Goal: Task Accomplishment & Management: Manage account settings

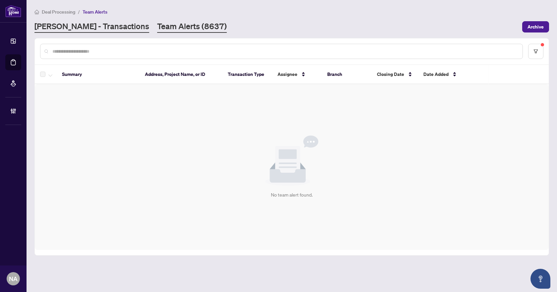
click at [85, 28] on link "[PERSON_NAME] - Transactions" at bounding box center [91, 27] width 115 height 12
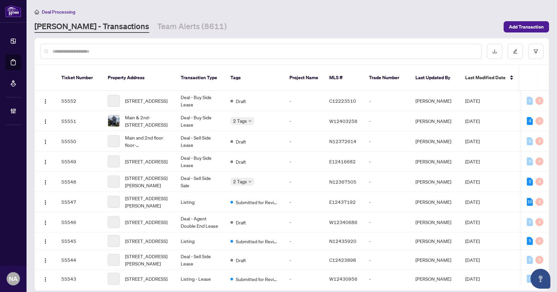
click at [111, 49] on input "text" at bounding box center [263, 51] width 423 height 7
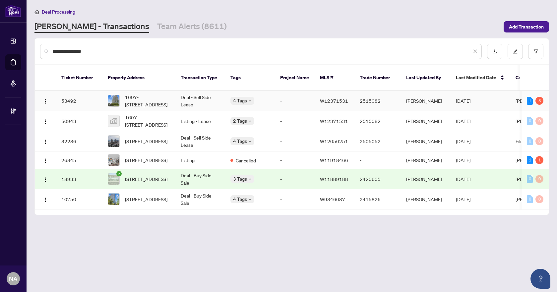
type input "**********"
click at [139, 93] on span "1607-105 The Queensway, Toronto, Ontario M6S 5B5, Canada" at bounding box center [147, 100] width 45 height 15
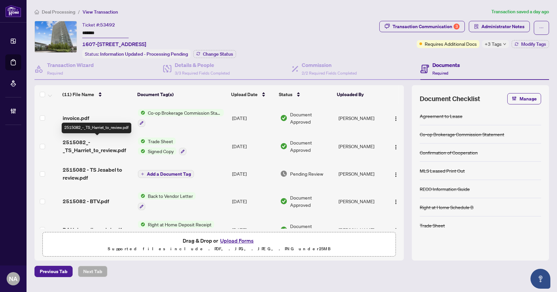
click at [91, 149] on span "2515082_-_TS_Harriet_to_review.pdf" at bounding box center [98, 146] width 70 height 16
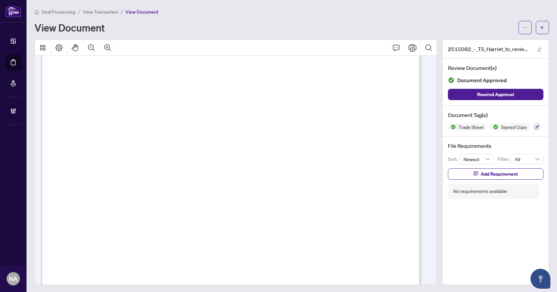
scroll to position [66, 0]
click at [540, 29] on icon "arrow-left" at bounding box center [542, 27] width 5 height 5
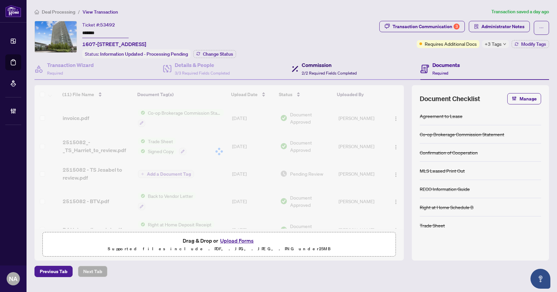
click at [329, 65] on h4 "Commission" at bounding box center [329, 65] width 55 height 8
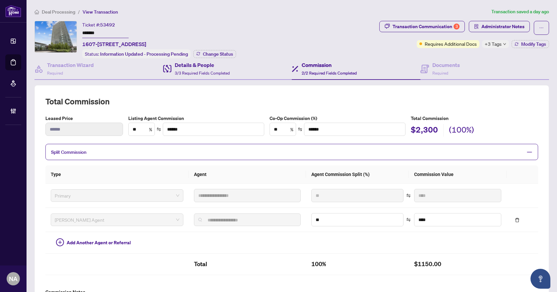
click at [231, 69] on div "Details & People 3/3 Required Fields Completed" at bounding box center [227, 69] width 129 height 22
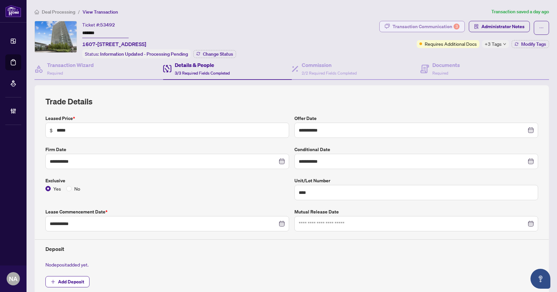
click at [448, 24] on div "Transaction Communication 3" at bounding box center [425, 26] width 67 height 11
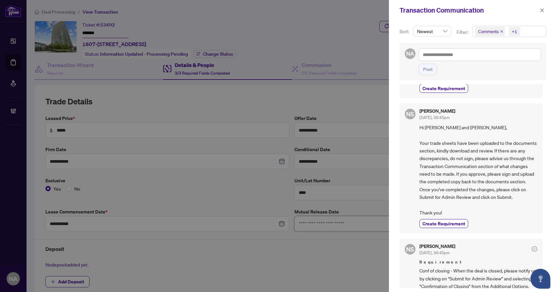
scroll to position [232, 0]
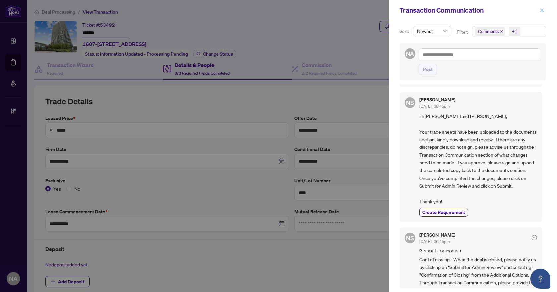
click at [543, 8] on icon "close" at bounding box center [541, 10] width 5 height 5
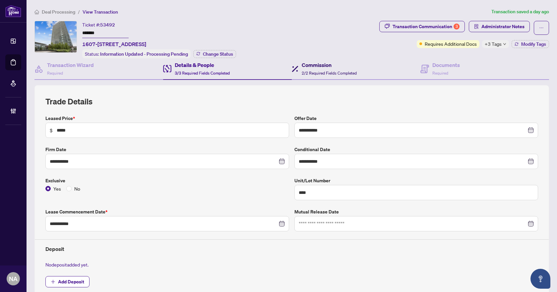
click at [318, 66] on h4 "Commission" at bounding box center [329, 65] width 55 height 8
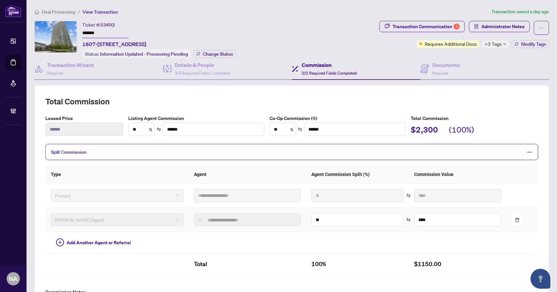
scroll to position [33, 0]
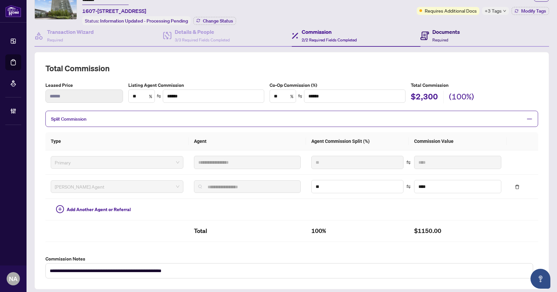
click at [439, 30] on h4 "Documents" at bounding box center [446, 32] width 28 height 8
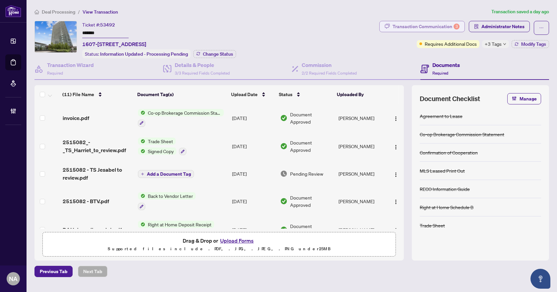
click at [454, 30] on div "Transaction Communication 3" at bounding box center [425, 26] width 67 height 11
type textarea "**********"
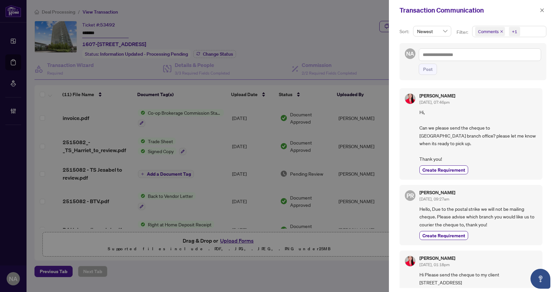
click at [500, 30] on span "Comments" at bounding box center [490, 31] width 30 height 9
click at [501, 31] on icon "close" at bounding box center [501, 31] width 3 height 3
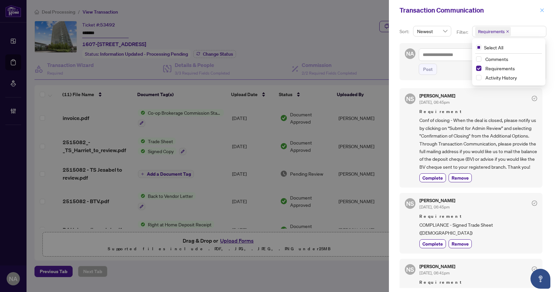
click at [541, 10] on icon "close" at bounding box center [542, 10] width 4 height 4
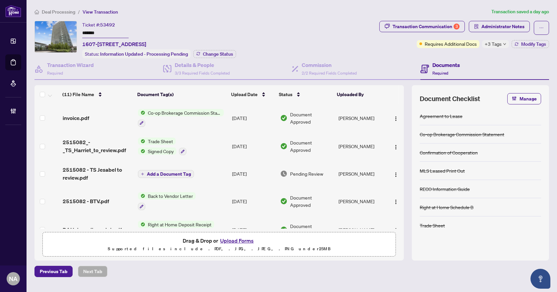
click at [503, 45] on div "+3 Tags" at bounding box center [495, 44] width 27 height 8
click at [367, 41] on div "Ticket #: 53492 ******* 1607-105 The Queensway, Toronto, Ontario M6S 5B5, Canad…" at bounding box center [205, 39] width 342 height 37
click at [55, 16] on div "Deal Processing / View Transaction Transaction saved a day ago Ticket #: 53492 …" at bounding box center [292, 142] width 520 height 269
click at [55, 14] on span "Deal Processing" at bounding box center [58, 12] width 33 height 6
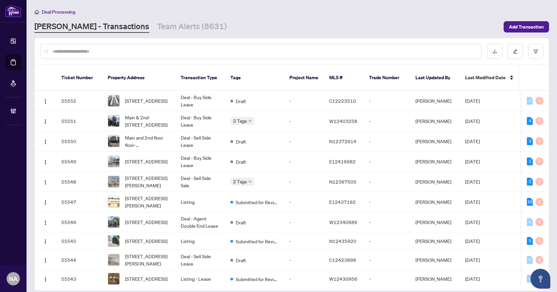
click at [170, 20] on div "Deal Processing RAHR - Transactions Team Alerts (8631) Add Transaction" at bounding box center [291, 20] width 514 height 25
click at [169, 25] on link "Team Alerts (8631)" at bounding box center [192, 27] width 70 height 12
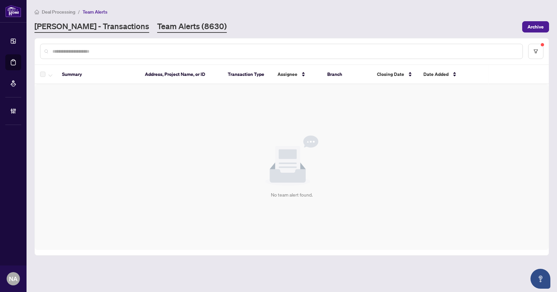
click at [50, 25] on link "RAHR - Transactions" at bounding box center [91, 27] width 115 height 12
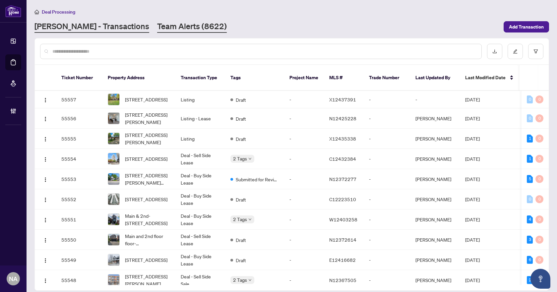
click at [157, 28] on link "Team Alerts (8622)" at bounding box center [192, 27] width 70 height 12
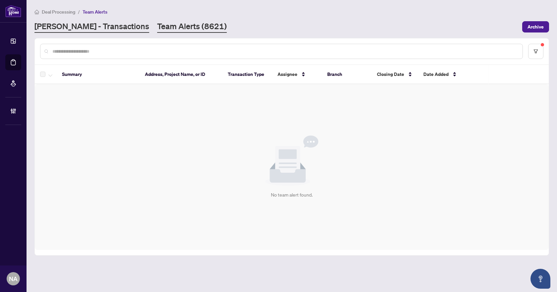
click at [93, 26] on link "RAHR - Transactions" at bounding box center [91, 27] width 115 height 12
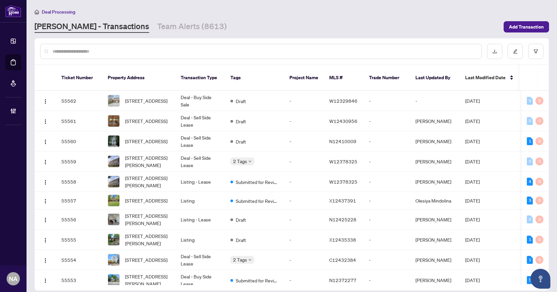
click at [163, 49] on input "text" at bounding box center [263, 51] width 423 height 7
click at [157, 25] on link "Team Alerts (8613)" at bounding box center [192, 27] width 70 height 12
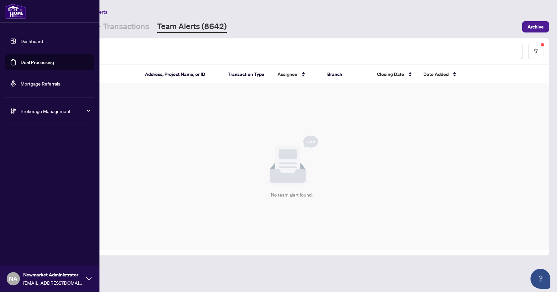
click at [25, 110] on span "Brokerage Management" at bounding box center [55, 110] width 69 height 7
click at [22, 162] on link "Manage Agents" at bounding box center [30, 159] width 33 height 6
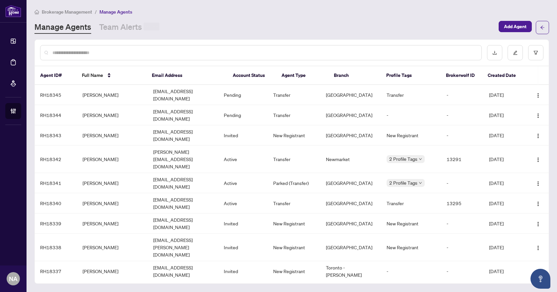
click at [122, 55] on input "text" at bounding box center [263, 52] width 423 height 7
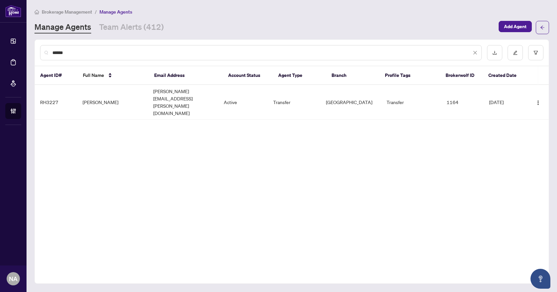
type input "******"
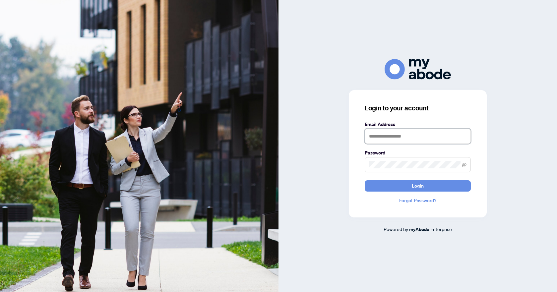
type input "**********"
click at [384, 185] on button "Login" at bounding box center [417, 185] width 106 height 11
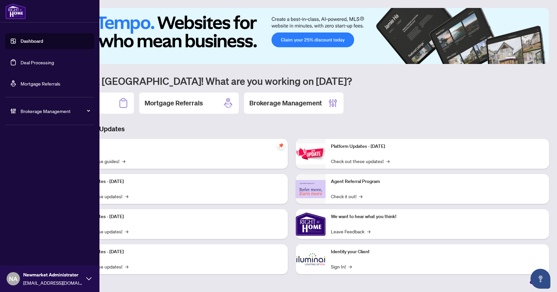
click at [32, 61] on link "Deal Processing" at bounding box center [37, 62] width 33 height 6
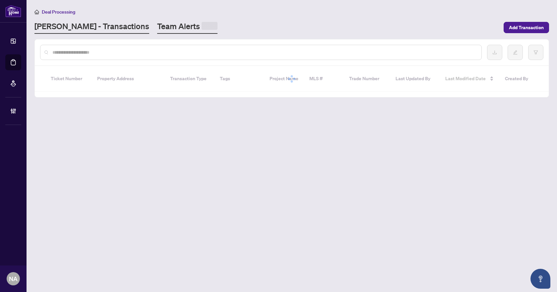
click at [157, 24] on link "Team Alerts" at bounding box center [187, 27] width 60 height 13
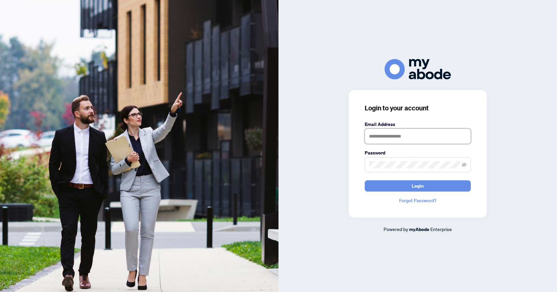
type input "**********"
click at [389, 185] on button "Login" at bounding box center [417, 185] width 106 height 11
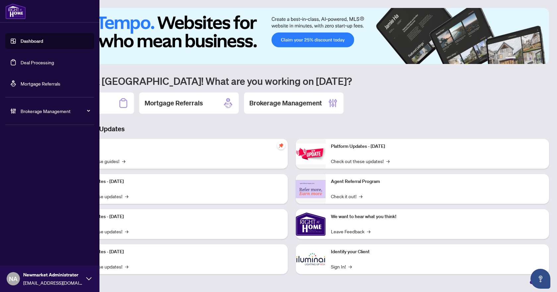
click at [27, 59] on link "Deal Processing" at bounding box center [37, 62] width 33 height 6
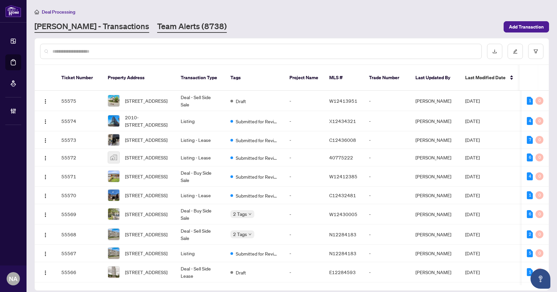
click at [157, 27] on link "Team Alerts (8738)" at bounding box center [192, 27] width 70 height 12
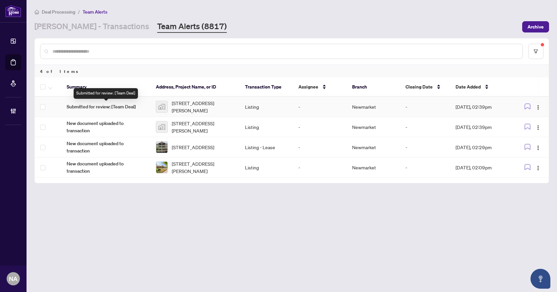
click at [83, 105] on span "Submitted for review: [Team Deal]" at bounding box center [106, 106] width 79 height 7
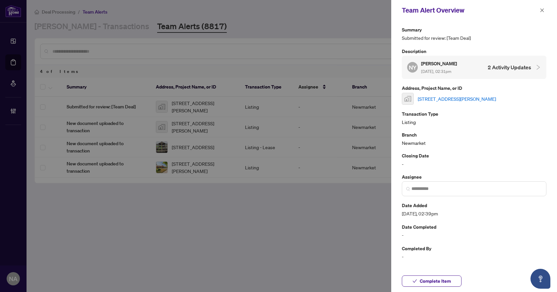
click at [428, 97] on link "154 Country Lane, Barrie, ON, Canada" at bounding box center [457, 98] width 78 height 7
click at [442, 278] on span "Complete Item" at bounding box center [435, 281] width 31 height 11
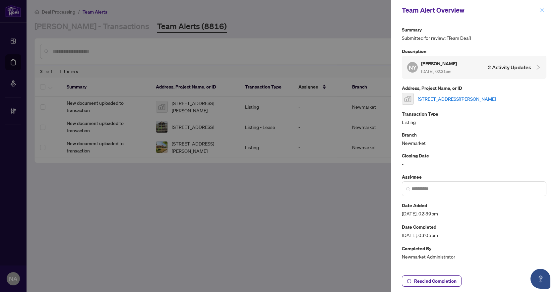
click at [539, 11] on icon "close" at bounding box center [541, 10] width 5 height 5
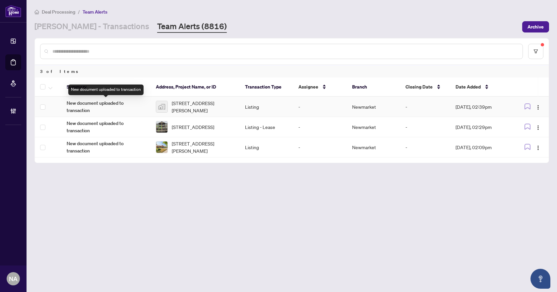
click at [78, 105] on span "New document uploaded to transaction" at bounding box center [106, 106] width 79 height 15
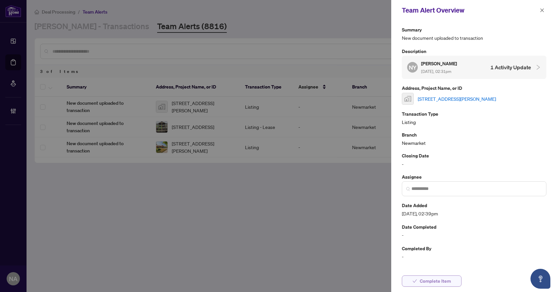
click at [435, 282] on span "Complete Item" at bounding box center [435, 281] width 31 height 11
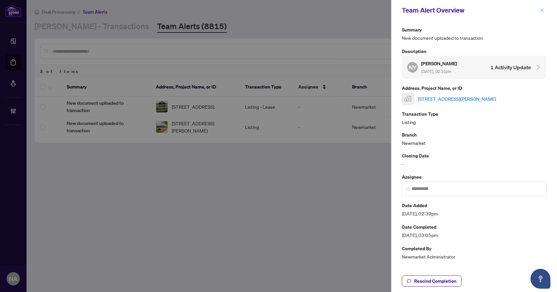
click at [540, 9] on icon "close" at bounding box center [541, 10] width 5 height 5
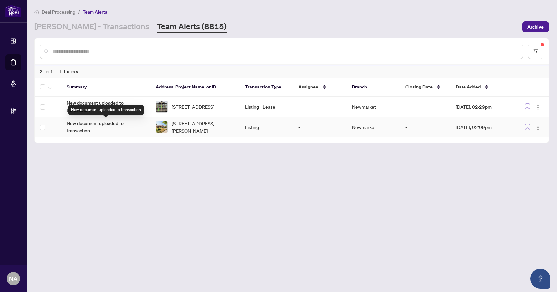
click at [89, 125] on span "New document uploaded to transaction" at bounding box center [106, 127] width 79 height 15
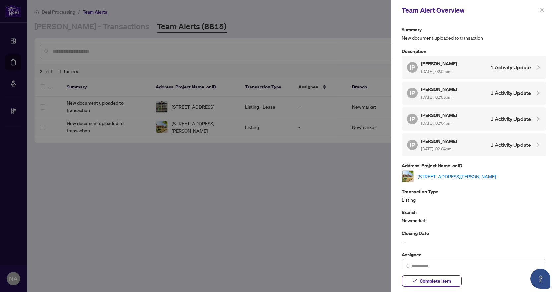
click at [446, 176] on link "[STREET_ADDRESS][PERSON_NAME]" at bounding box center [457, 176] width 78 height 7
click at [444, 282] on span "Complete Item" at bounding box center [435, 281] width 31 height 11
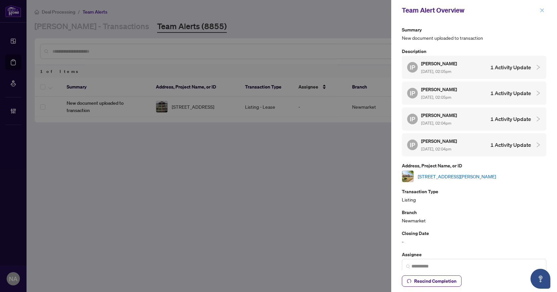
click at [542, 11] on icon "close" at bounding box center [542, 10] width 4 height 4
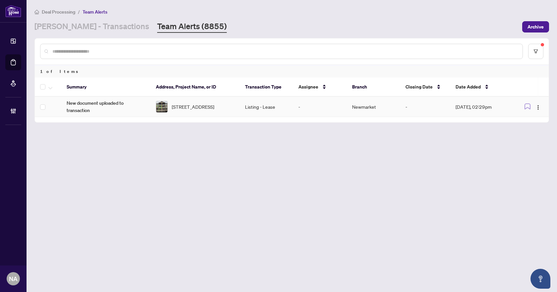
click at [99, 103] on span "New document uploaded to transaction" at bounding box center [106, 106] width 79 height 15
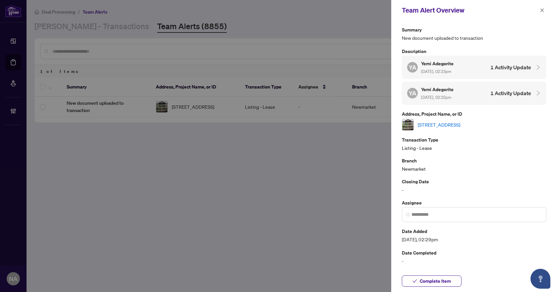
click at [446, 122] on link "#2-31 PUMPKIN CORNER Cres, Barrie, Ontario L9J 0T5, Canada" at bounding box center [439, 124] width 42 height 7
click at [436, 280] on span "Complete Item" at bounding box center [435, 281] width 31 height 11
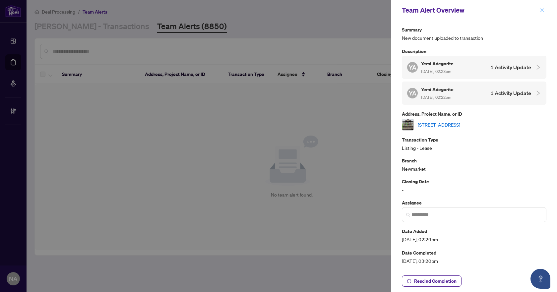
click at [543, 11] on icon "close" at bounding box center [541, 10] width 5 height 5
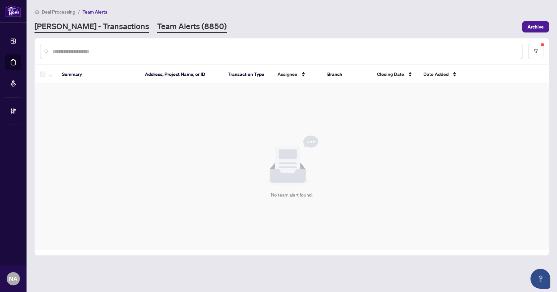
click at [95, 26] on link "RAHR - Transactions" at bounding box center [91, 27] width 115 height 12
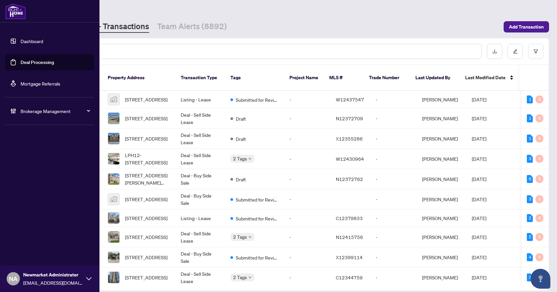
click at [28, 109] on span "Brokerage Management" at bounding box center [55, 110] width 69 height 7
click at [31, 159] on link "Manage Agents" at bounding box center [30, 159] width 33 height 6
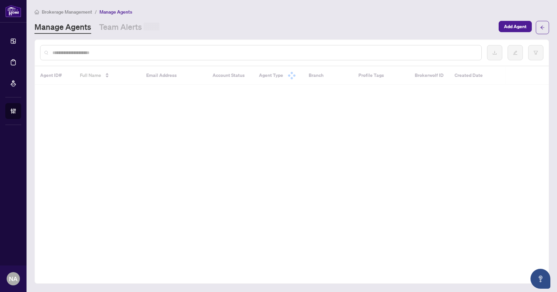
click at [177, 50] on input "text" at bounding box center [263, 52] width 423 height 7
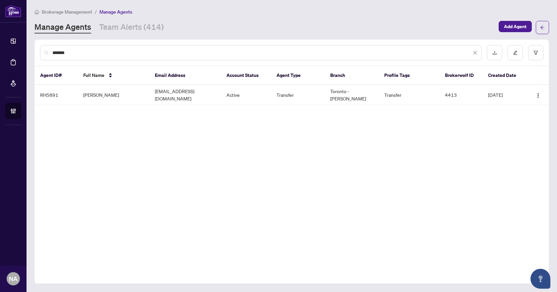
click at [56, 50] on input "******" at bounding box center [261, 52] width 419 height 7
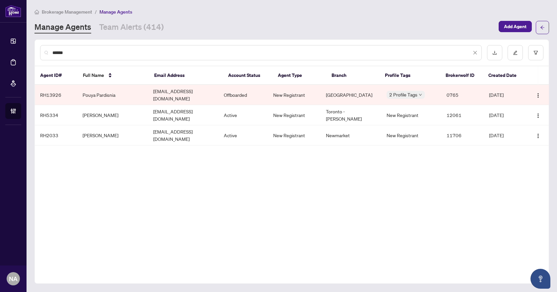
type input "******"
click at [137, 27] on link "Team Alerts (414)" at bounding box center [131, 28] width 65 height 12
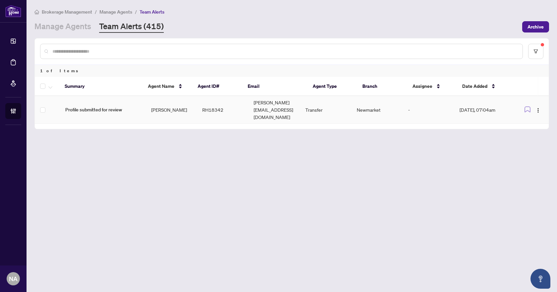
click at [90, 108] on span "Profile submitted for review" at bounding box center [102, 109] width 75 height 7
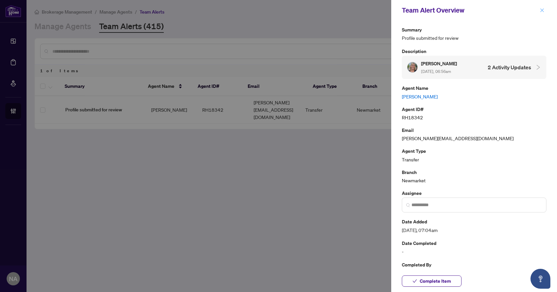
click at [539, 8] on button "button" at bounding box center [541, 10] width 9 height 8
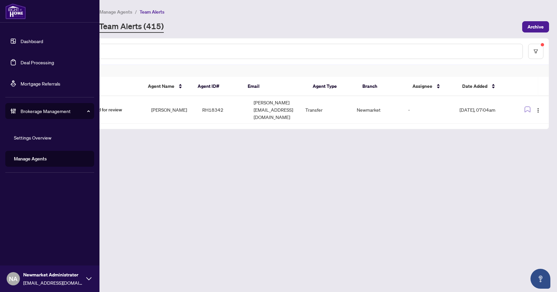
click at [52, 61] on link "Deal Processing" at bounding box center [37, 62] width 33 height 6
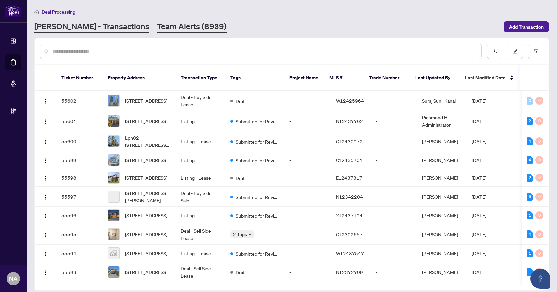
click at [157, 25] on link "Team Alerts (8939)" at bounding box center [192, 27] width 70 height 12
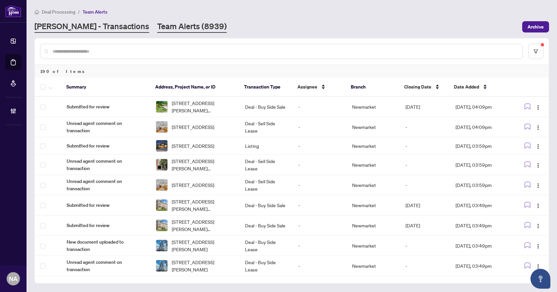
click at [92, 30] on link "RAHR - Transactions" at bounding box center [91, 27] width 115 height 12
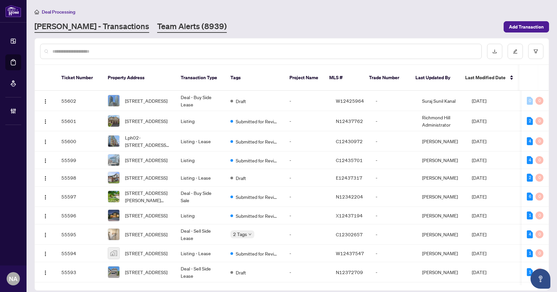
click at [157, 27] on link "Team Alerts (8939)" at bounding box center [192, 27] width 70 height 12
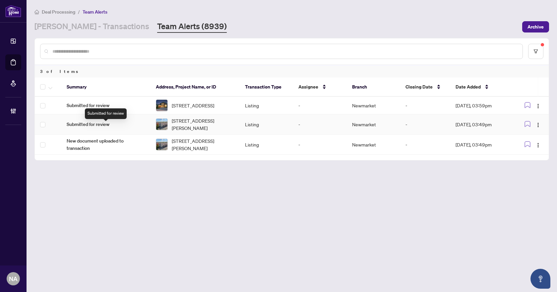
click at [89, 125] on span "Submitted for review" at bounding box center [106, 124] width 79 height 7
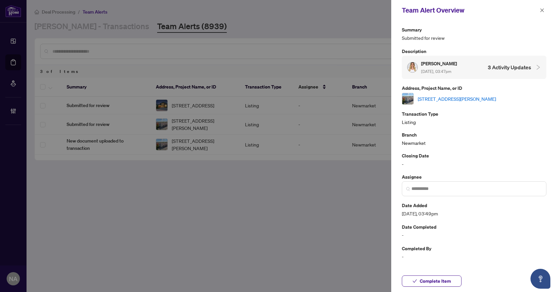
click at [452, 97] on link "14-636 Edward Ave, Richmond Hill, Ontario L4C 0V4, Canada" at bounding box center [457, 98] width 78 height 7
drag, startPoint x: 538, startPoint y: 11, endPoint x: 524, endPoint y: 15, distance: 15.3
click at [538, 11] on button "button" at bounding box center [541, 10] width 9 height 8
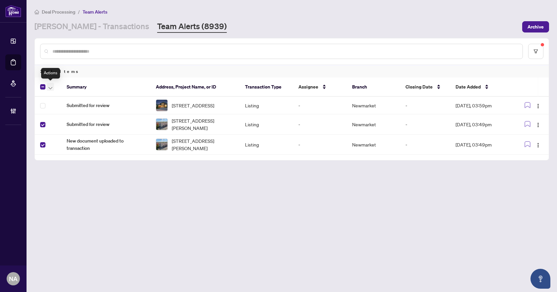
click at [53, 87] on button "button" at bounding box center [50, 87] width 7 height 8
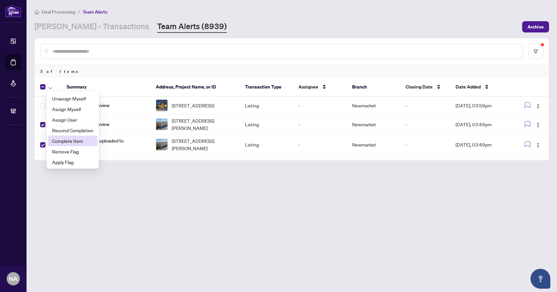
click at [75, 142] on span "Complete Item" at bounding box center [72, 140] width 41 height 7
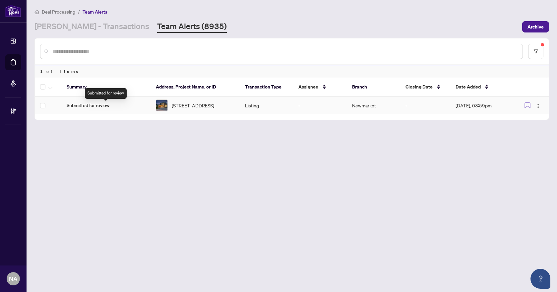
click at [86, 108] on span "Submitted for review" at bounding box center [106, 105] width 79 height 7
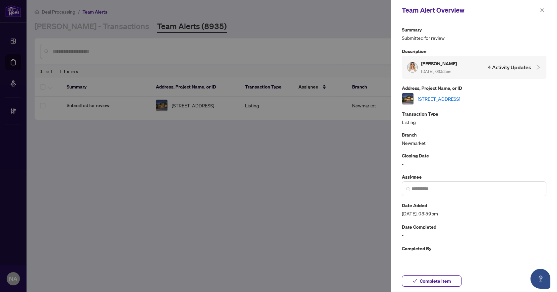
click at [442, 101] on link "163 West Ridge Dr, Blue Mountains, Ontario N0H 2P0, Canada" at bounding box center [439, 98] width 42 height 7
click at [541, 8] on icon "close" at bounding box center [541, 10] width 5 height 5
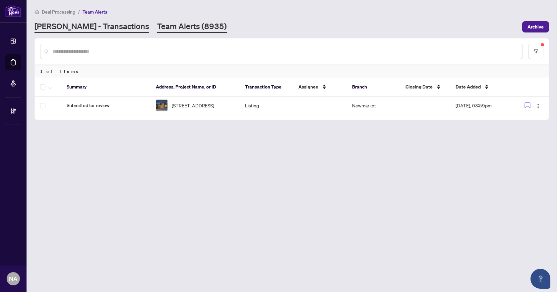
click at [62, 24] on link "[PERSON_NAME] - Transactions" at bounding box center [91, 27] width 115 height 12
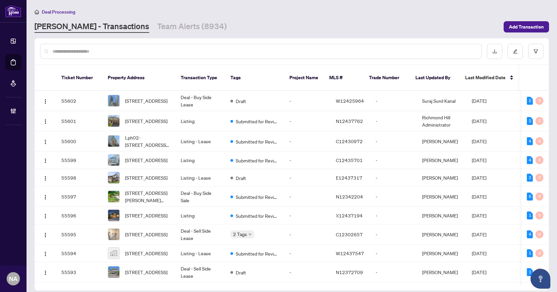
click at [103, 55] on div at bounding box center [260, 51] width 441 height 15
click at [105, 50] on input "text" at bounding box center [263, 51] width 423 height 7
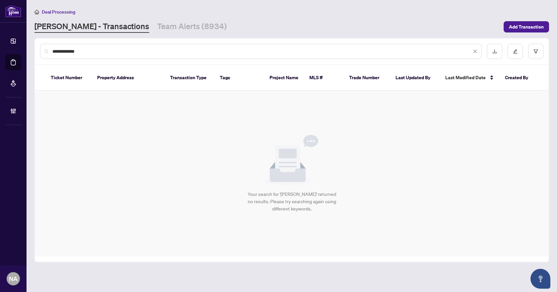
click at [57, 52] on input "**********" at bounding box center [261, 51] width 419 height 7
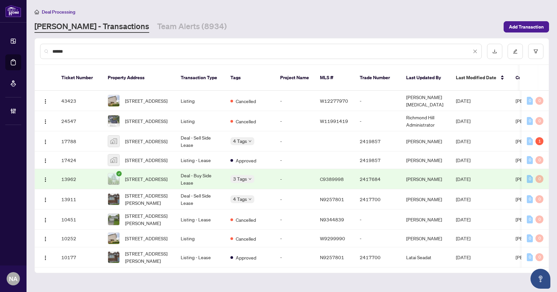
drag, startPoint x: 99, startPoint y: 51, endPoint x: 34, endPoint y: 49, distance: 64.3
click at [28, 51] on main "Deal Processing RAHR - Transactions Team Alerts (8934) Add Transaction ****** T…" at bounding box center [292, 146] width 530 height 292
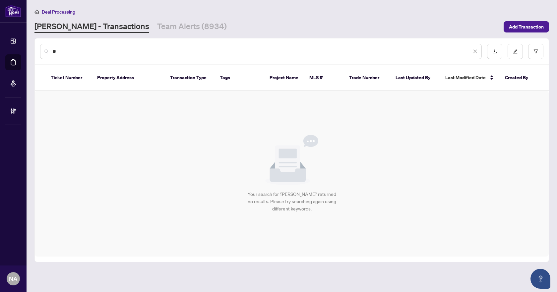
type input "*"
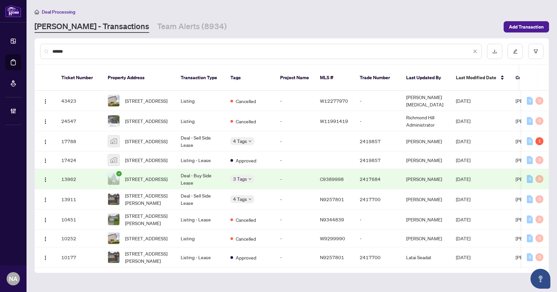
type input "******"
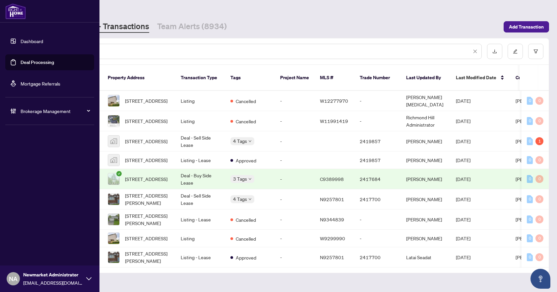
click at [44, 111] on span "Brokerage Management" at bounding box center [55, 110] width 69 height 7
click at [27, 157] on link "Manage Agents" at bounding box center [30, 159] width 33 height 6
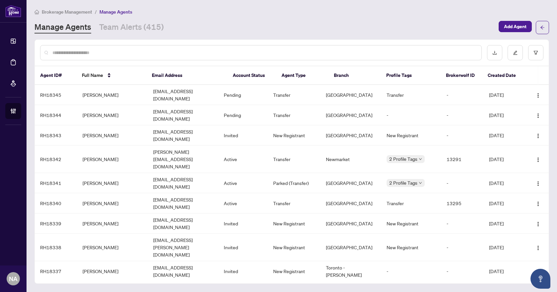
click at [153, 50] on input "text" at bounding box center [263, 52] width 423 height 7
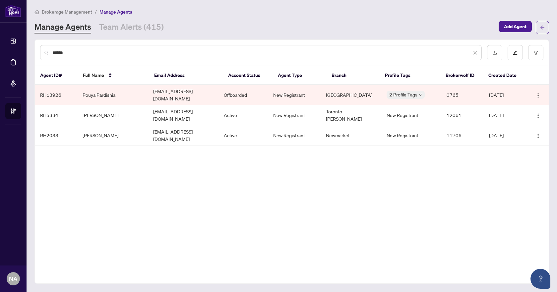
type input "******"
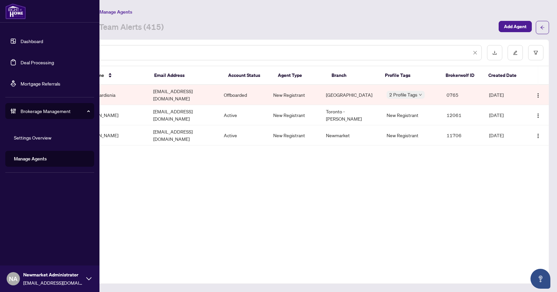
click at [30, 60] on link "Deal Processing" at bounding box center [37, 62] width 33 height 6
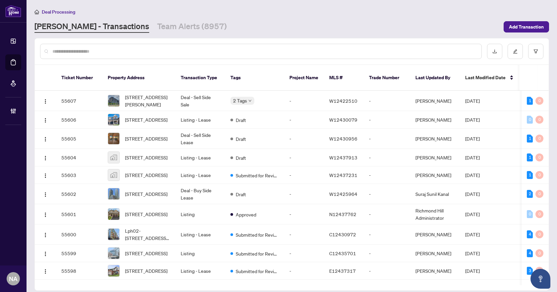
click at [144, 50] on input "text" at bounding box center [263, 51] width 423 height 7
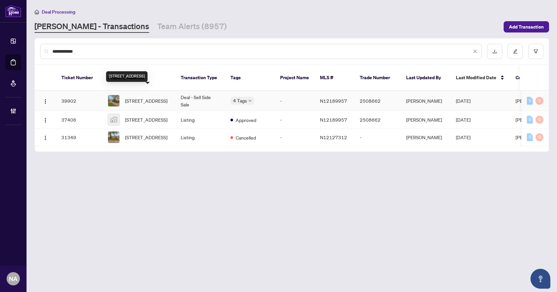
type input "**********"
click at [144, 97] on span "19943 Bathurst St, East Gwillimbury, Ontario L9N 1N3, Canada" at bounding box center [146, 100] width 42 height 7
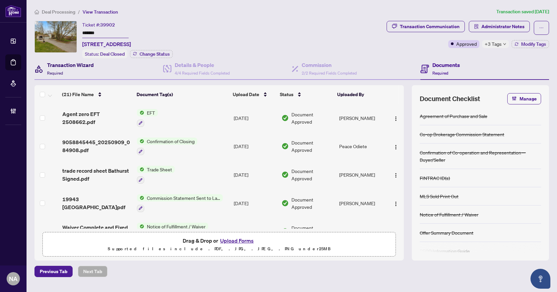
click at [68, 74] on div "Transaction Wizard Required" at bounding box center [70, 69] width 47 height 16
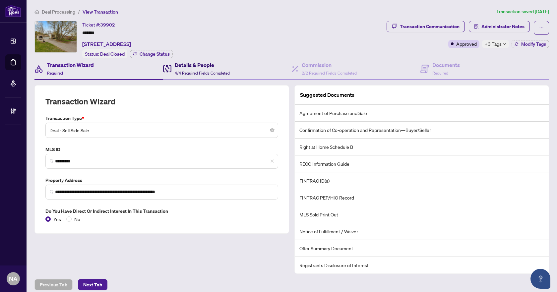
click at [185, 69] on div "Details & People 4/4 Required Fields Completed" at bounding box center [202, 69] width 55 height 16
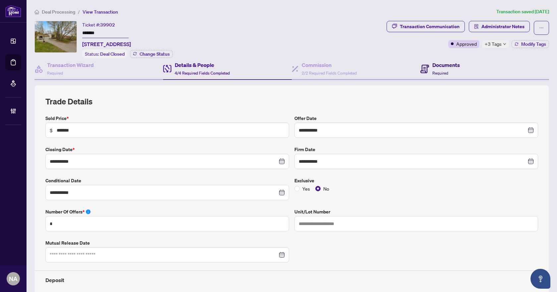
click at [425, 68] on div "Documents Required" at bounding box center [439, 69] width 39 height 16
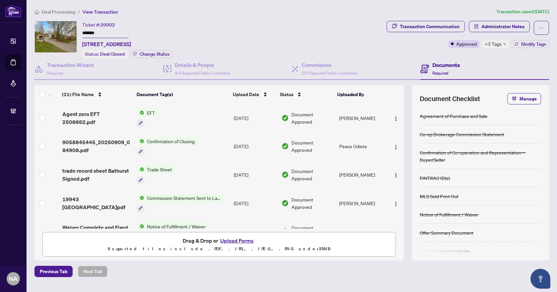
click at [60, 11] on span "Deal Processing" at bounding box center [58, 12] width 33 height 6
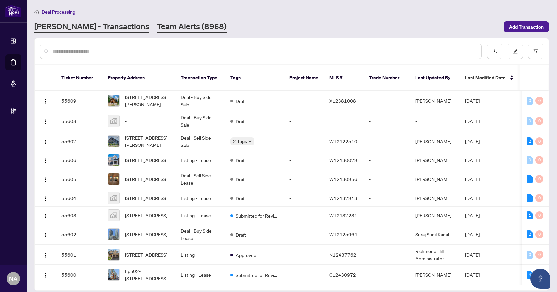
click at [157, 23] on link "Team Alerts (8968)" at bounding box center [192, 27] width 70 height 12
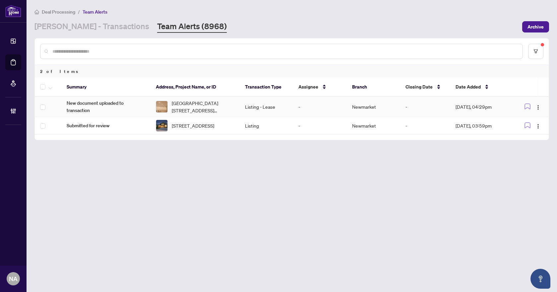
click at [75, 102] on span "New document uploaded to transaction" at bounding box center [106, 106] width 79 height 15
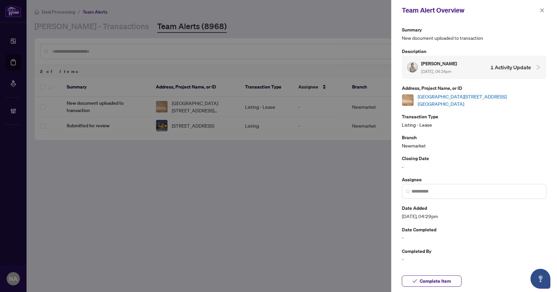
click at [440, 103] on link "Masement-27 Grovepark St, Richmond Hill, Ontario L4E 3L5, Canada" at bounding box center [482, 100] width 129 height 15
click at [442, 282] on span "Complete Item" at bounding box center [435, 281] width 31 height 11
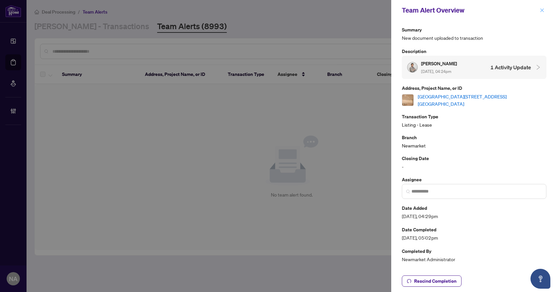
click at [544, 9] on icon "close" at bounding box center [541, 10] width 5 height 5
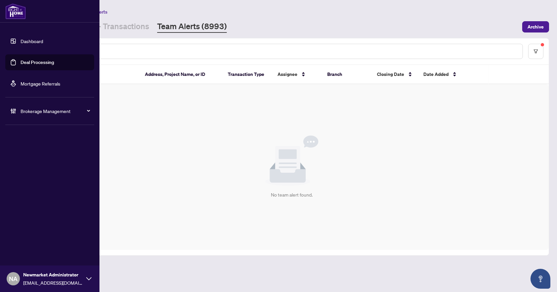
click at [28, 108] on span "Brokerage Management" at bounding box center [55, 110] width 69 height 7
click at [146, 80] on th "Address, Project Name, or ID" at bounding box center [181, 74] width 83 height 19
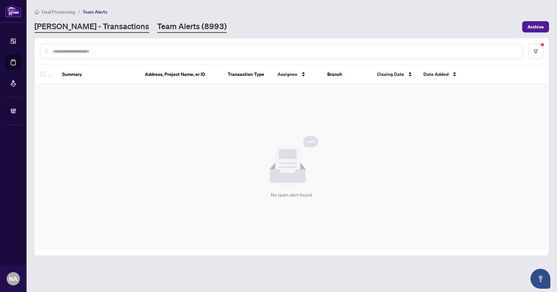
click at [78, 23] on link "[PERSON_NAME] - Transactions" at bounding box center [91, 27] width 115 height 12
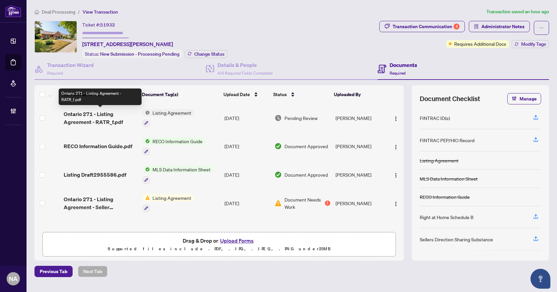
click at [90, 116] on span "Ontario 271 - Listing Agreement - RATR_f.pdf" at bounding box center [101, 118] width 74 height 16
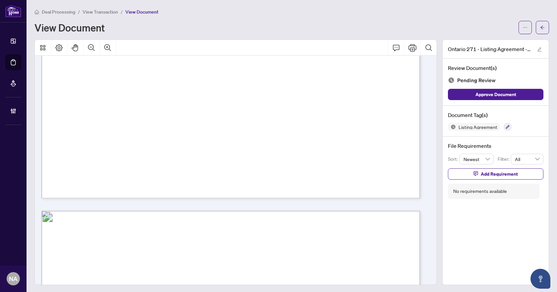
scroll to position [1785, 0]
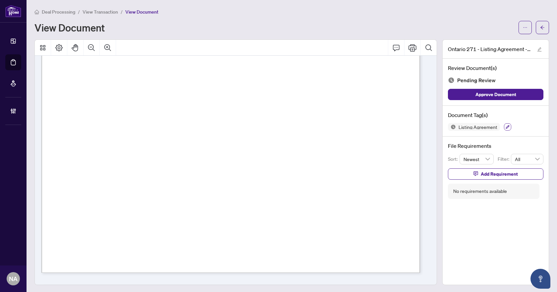
click at [506, 127] on icon "button" at bounding box center [508, 127] width 4 height 4
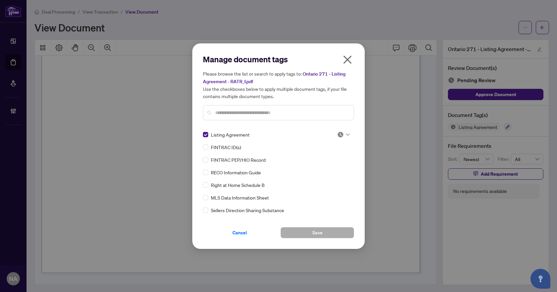
click at [341, 133] on img at bounding box center [340, 134] width 7 height 7
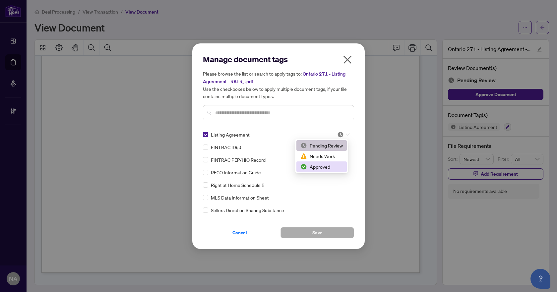
click at [323, 170] on div "Approved" at bounding box center [321, 166] width 42 height 7
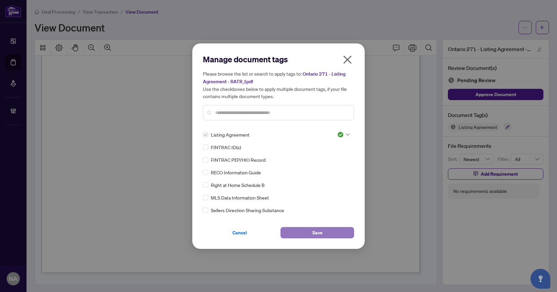
click at [320, 230] on span "Save" at bounding box center [317, 232] width 10 height 11
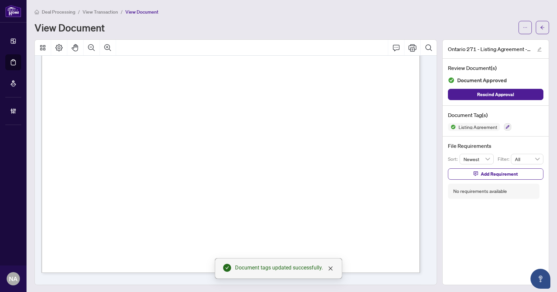
click at [540, 26] on icon "arrow-left" at bounding box center [542, 27] width 5 height 5
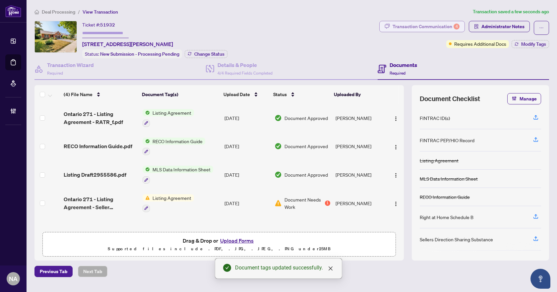
click at [429, 27] on div "Transaction Communication 4" at bounding box center [425, 26] width 67 height 11
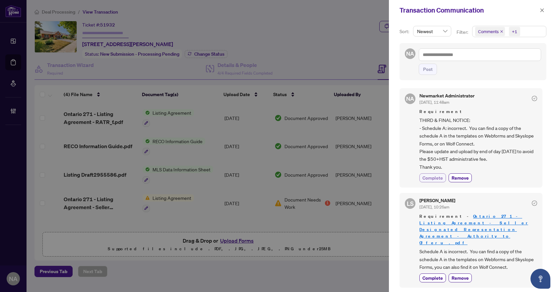
click at [436, 181] on span "Complete" at bounding box center [432, 177] width 21 height 7
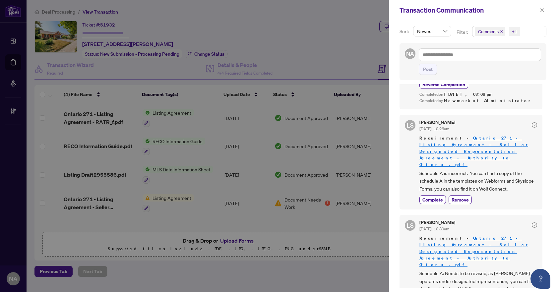
scroll to position [99, 0]
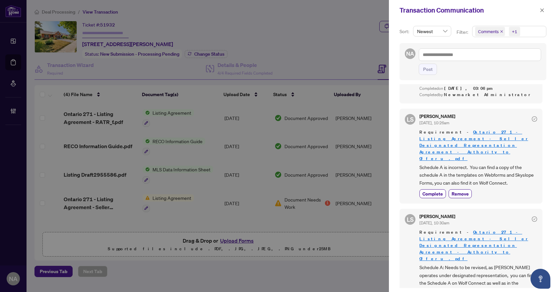
drag, startPoint x: 543, startPoint y: 10, endPoint x: 533, endPoint y: 12, distance: 9.5
click at [543, 10] on icon "close" at bounding box center [541, 10] width 5 height 5
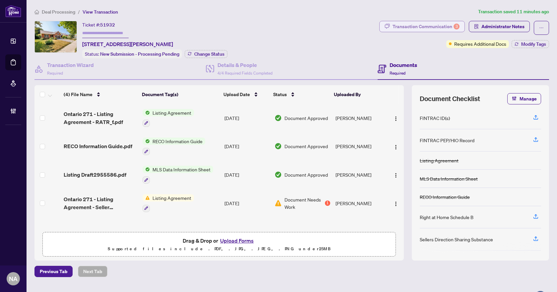
click at [437, 26] on div "Transaction Communication 3" at bounding box center [425, 26] width 67 height 11
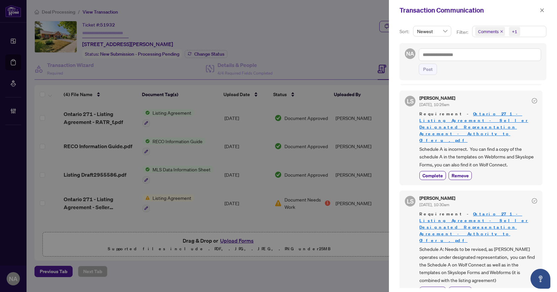
scroll to position [114, 0]
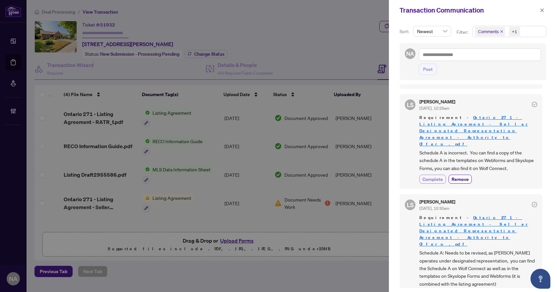
click at [430, 176] on span "Complete" at bounding box center [432, 179] width 21 height 7
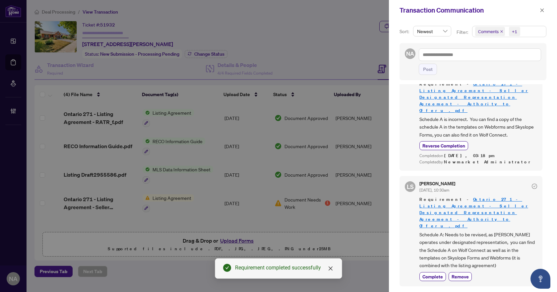
scroll to position [213, 0]
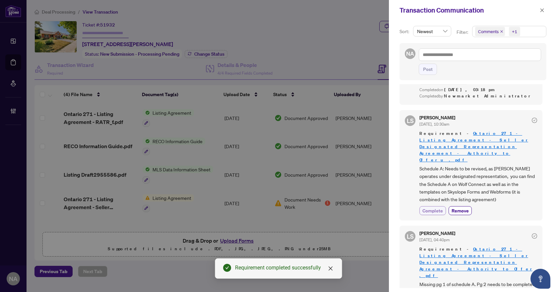
drag, startPoint x: 427, startPoint y: 192, endPoint x: 431, endPoint y: 194, distance: 3.6
click at [427, 207] on span "Complete" at bounding box center [432, 210] width 21 height 7
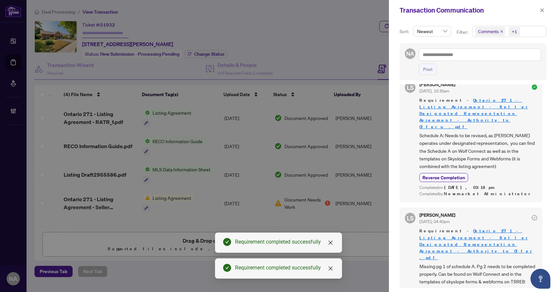
scroll to position [310, 0]
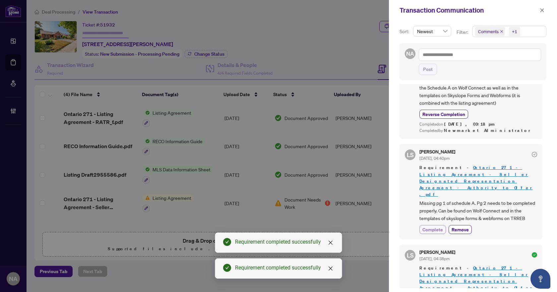
click at [435, 226] on span "Complete" at bounding box center [432, 229] width 21 height 7
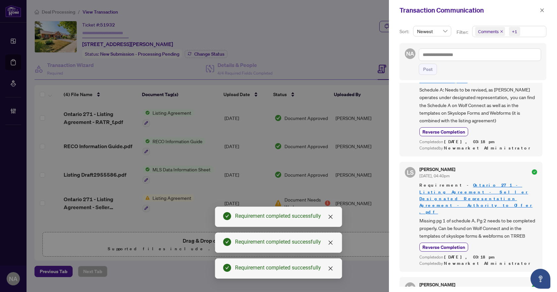
scroll to position [259, 0]
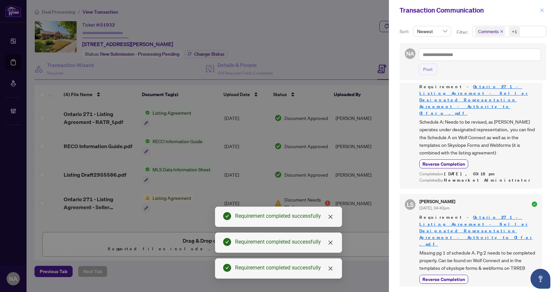
click at [542, 10] on icon "close" at bounding box center [541, 10] width 5 height 5
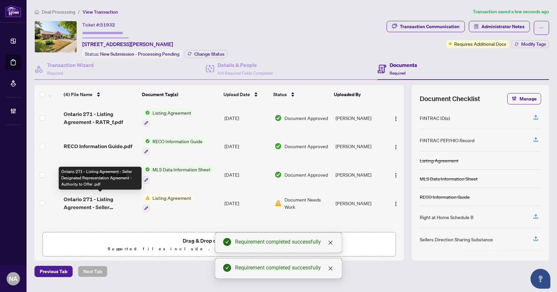
click at [79, 202] on span "Ontario 271 - Listing Agreement - Seller Designated Representation Agreement - …" at bounding box center [101, 203] width 74 height 16
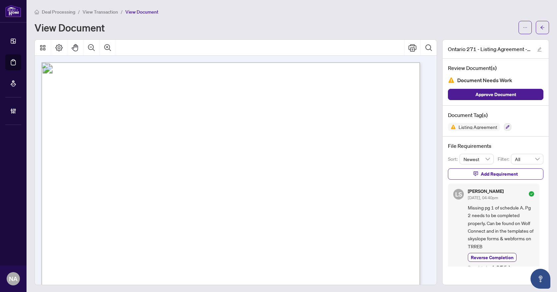
click at [492, 100] on div "Review Document(s) Document Needs Work Approve Document" at bounding box center [495, 82] width 106 height 47
click at [492, 95] on span "Approve Document" at bounding box center [495, 94] width 41 height 11
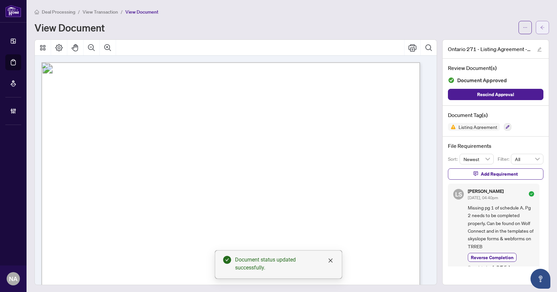
click at [540, 26] on button "button" at bounding box center [541, 27] width 13 height 13
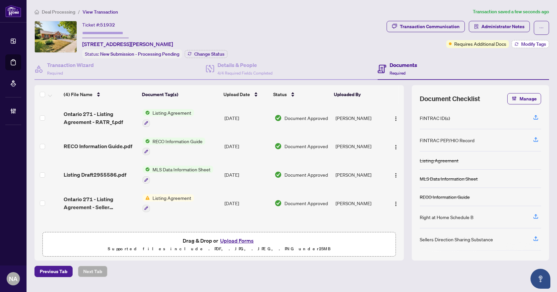
click at [527, 42] on span "Modify Tags" at bounding box center [533, 44] width 25 height 5
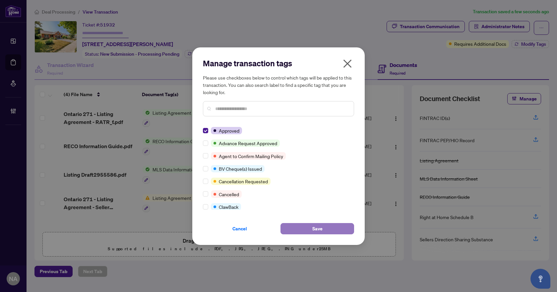
click at [311, 234] on button "Save" at bounding box center [317, 228] width 74 height 11
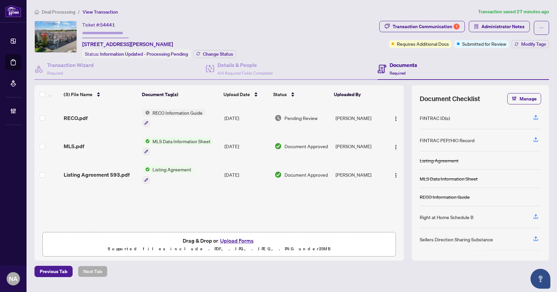
click at [109, 119] on div "RECO.pdf" at bounding box center [101, 118] width 74 height 8
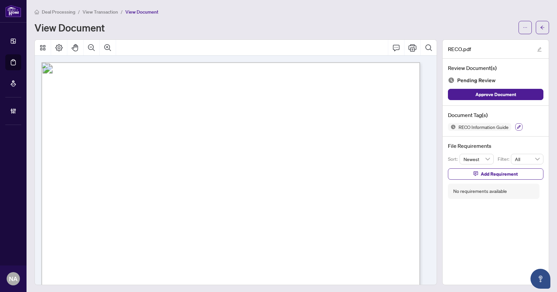
click at [515, 124] on button "button" at bounding box center [518, 126] width 7 height 7
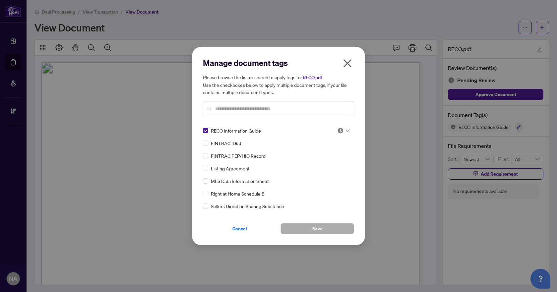
click at [343, 126] on div "Manage document tags Please browse the list or search to apply tags to: RECO.pd…" at bounding box center [278, 146] width 151 height 177
click at [341, 129] on img at bounding box center [340, 130] width 7 height 7
click at [322, 162] on div "Approved" at bounding box center [321, 162] width 42 height 7
click at [325, 229] on button "Save" at bounding box center [317, 228] width 74 height 11
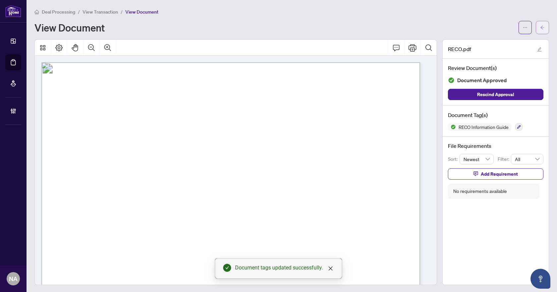
click at [540, 31] on span "button" at bounding box center [542, 27] width 5 height 11
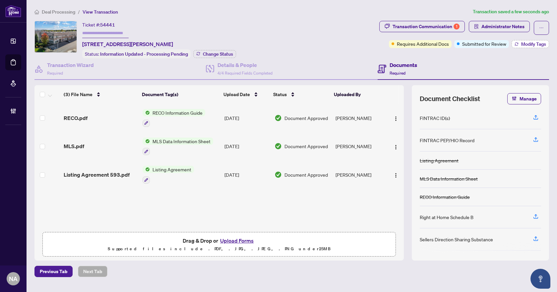
click at [535, 42] on span "Modify Tags" at bounding box center [533, 44] width 25 height 5
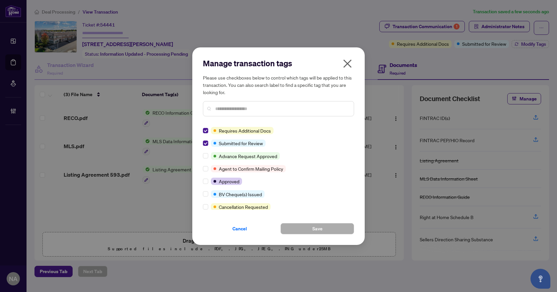
click at [350, 63] on icon "close" at bounding box center [347, 63] width 11 height 11
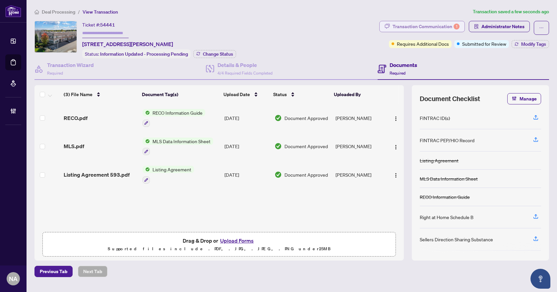
click at [416, 30] on div "Transaction Communication 1" at bounding box center [425, 26] width 67 height 11
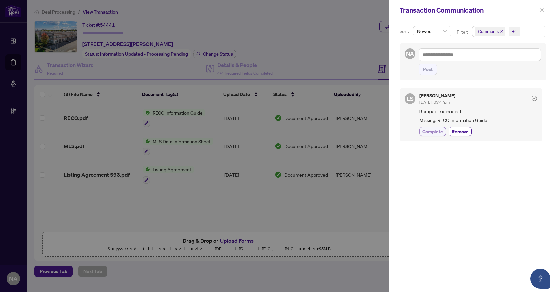
click at [438, 131] on span "Complete" at bounding box center [432, 131] width 21 height 7
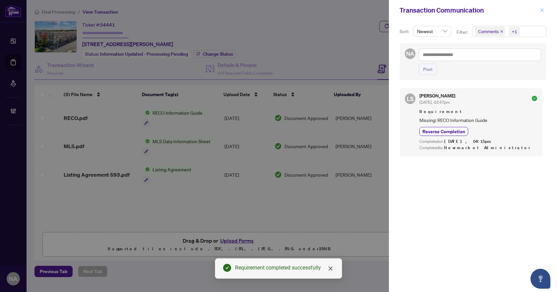
click at [541, 15] on span "button" at bounding box center [541, 10] width 5 height 11
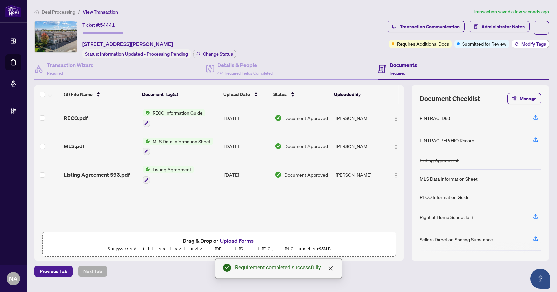
click at [530, 46] on span "Modify Tags" at bounding box center [533, 44] width 25 height 5
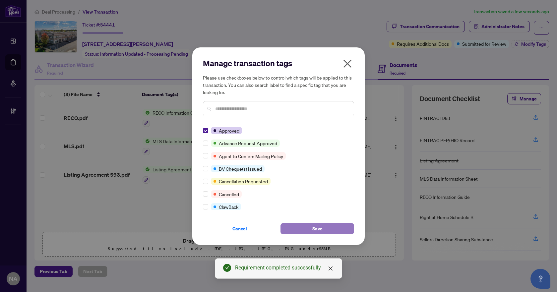
click at [310, 232] on button "Save" at bounding box center [317, 228] width 74 height 11
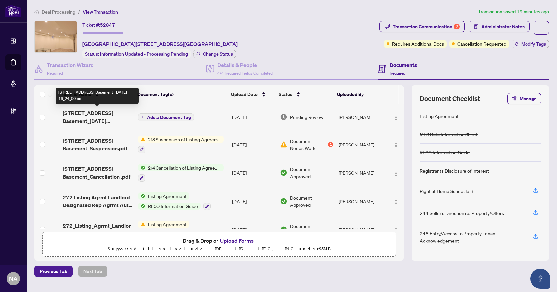
click at [112, 114] on span "[STREET_ADDRESS] Basement_[DATE] 16_24_00.pdf" at bounding box center [98, 117] width 70 height 16
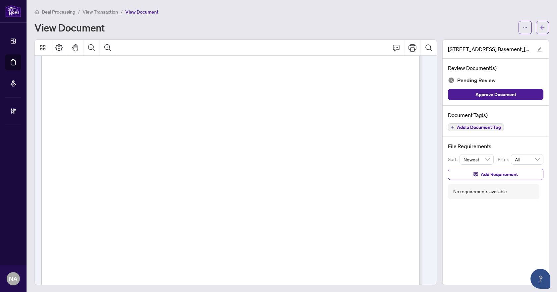
scroll to position [175, 0]
click at [518, 27] on button "button" at bounding box center [524, 27] width 13 height 13
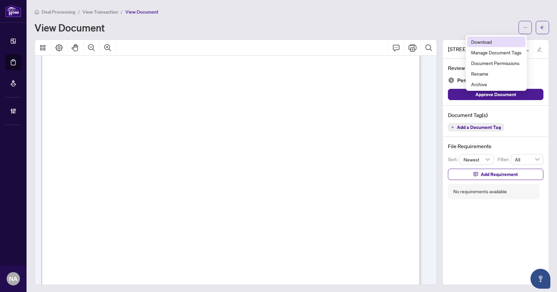
click at [488, 39] on span "Download" at bounding box center [496, 41] width 50 height 7
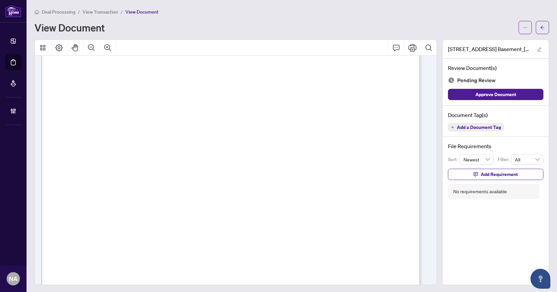
scroll to position [0, 0]
click at [460, 129] on span "Add a Document Tag" at bounding box center [479, 127] width 44 height 5
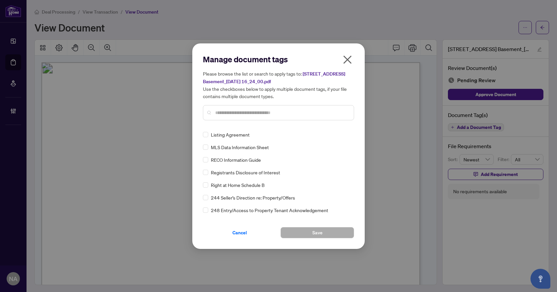
click at [231, 111] on input "text" at bounding box center [281, 112] width 133 height 7
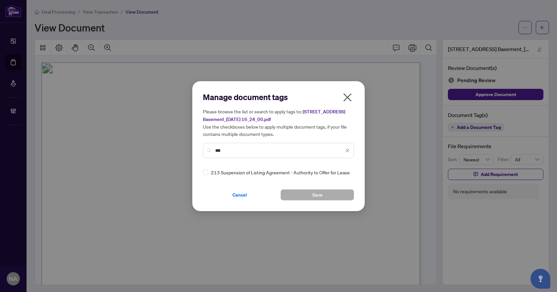
type input "***"
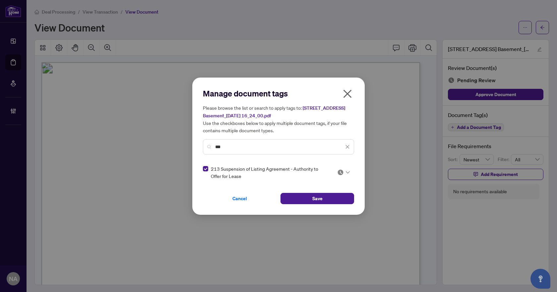
click at [344, 170] on div at bounding box center [343, 172] width 13 height 7
click at [318, 204] on div "Approved" at bounding box center [323, 204] width 42 height 7
click at [315, 201] on span "Save" at bounding box center [317, 198] width 10 height 11
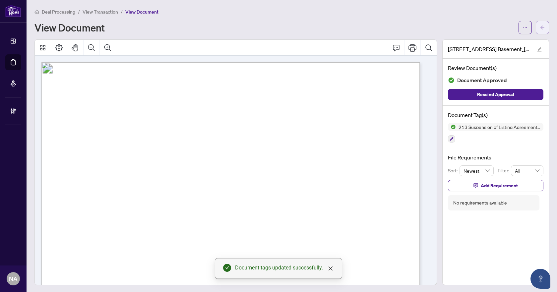
click at [535, 25] on button "button" at bounding box center [541, 27] width 13 height 13
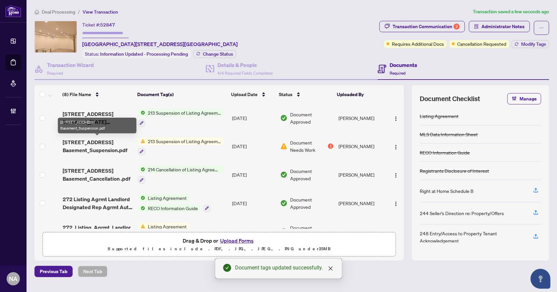
click at [94, 142] on span "27 Grovepark Street Basement_Suspension.pdf" at bounding box center [98, 146] width 70 height 16
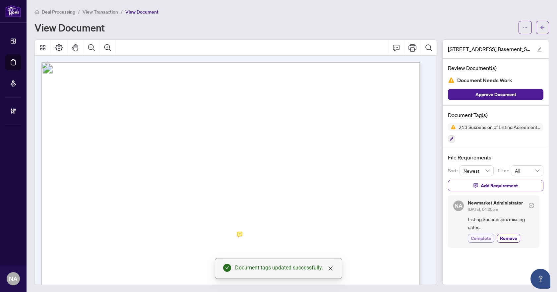
click at [475, 239] on span "Complete" at bounding box center [481, 238] width 21 height 7
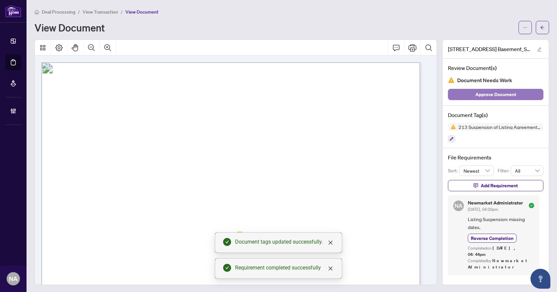
click at [487, 93] on span "Approve Document" at bounding box center [495, 94] width 41 height 11
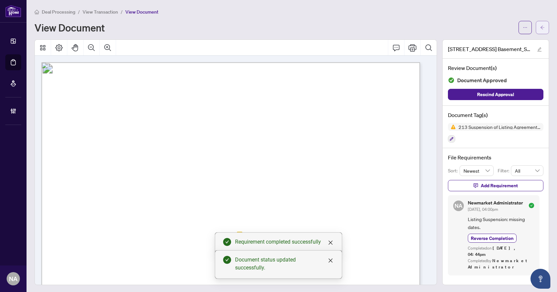
click at [540, 24] on span "button" at bounding box center [542, 27] width 5 height 11
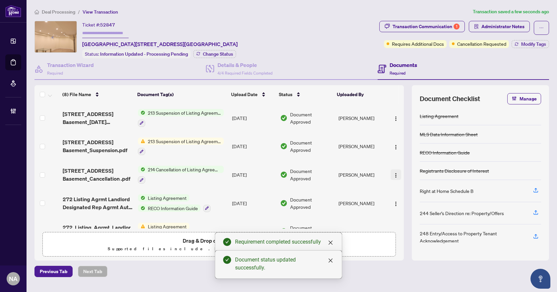
click at [395, 173] on img "button" at bounding box center [395, 175] width 5 height 5
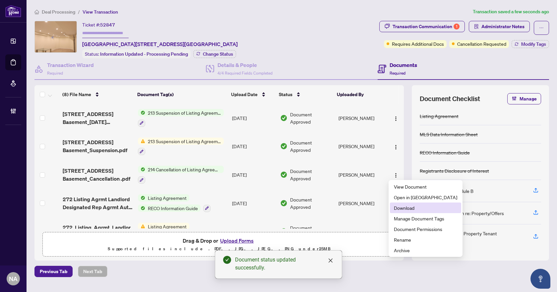
click at [415, 208] on span "Download" at bounding box center [425, 207] width 63 height 7
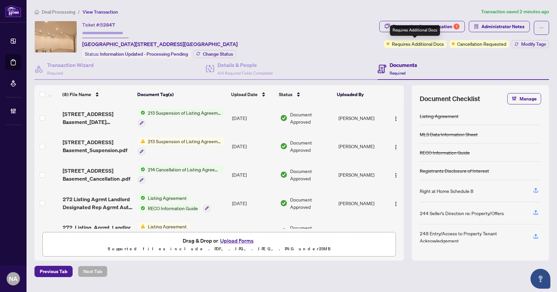
click at [436, 27] on div "Requires Additional Docs" at bounding box center [415, 30] width 50 height 11
click at [450, 24] on div "Transaction Communication 1" at bounding box center [425, 26] width 67 height 11
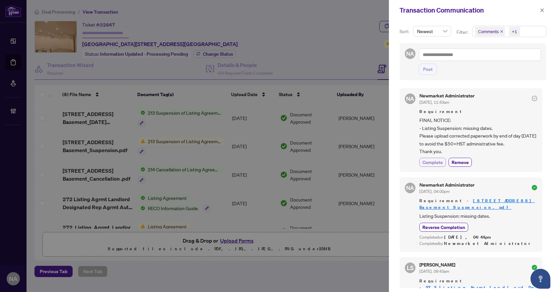
click at [441, 162] on span "Complete" at bounding box center [432, 162] width 21 height 7
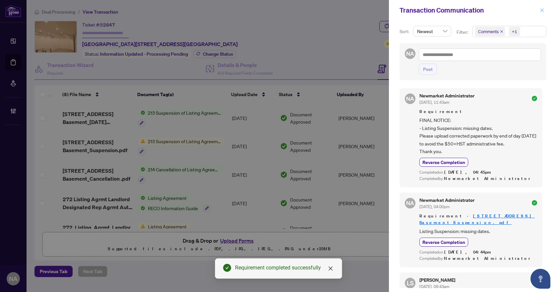
click at [539, 10] on button "button" at bounding box center [541, 10] width 9 height 8
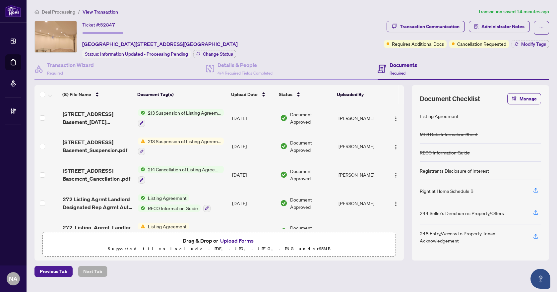
click at [387, 114] on td at bounding box center [395, 118] width 17 height 28
click at [393, 116] on img "button" at bounding box center [395, 118] width 5 height 5
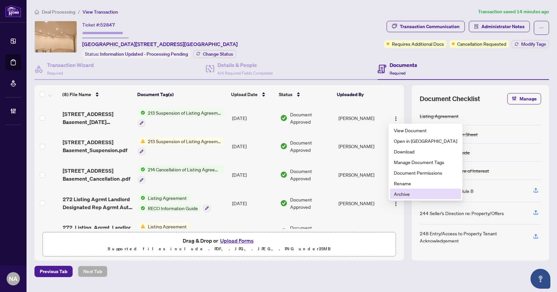
click at [405, 195] on span "Archive" at bounding box center [425, 193] width 63 height 7
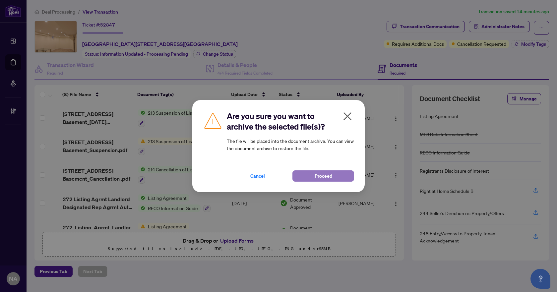
click at [322, 177] on span "Proceed" at bounding box center [323, 176] width 18 height 11
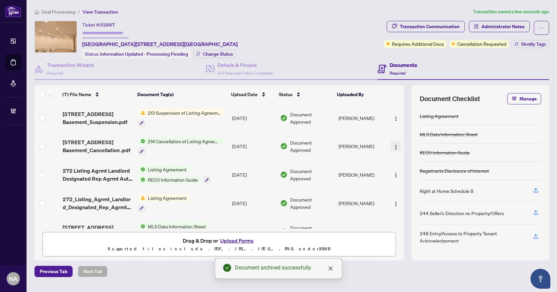
click at [393, 147] on img "button" at bounding box center [395, 146] width 5 height 5
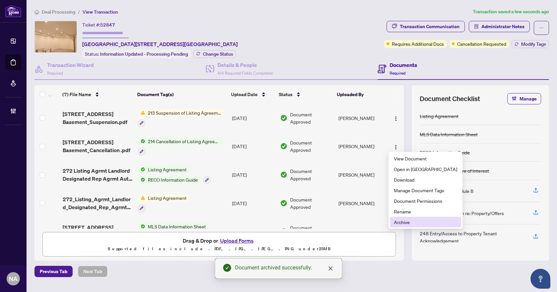
click at [402, 221] on span "Archive" at bounding box center [425, 221] width 63 height 7
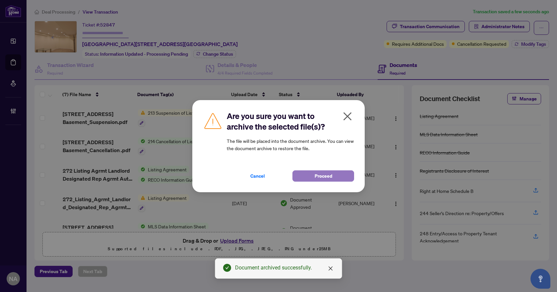
click at [313, 178] on button "Proceed" at bounding box center [323, 175] width 62 height 11
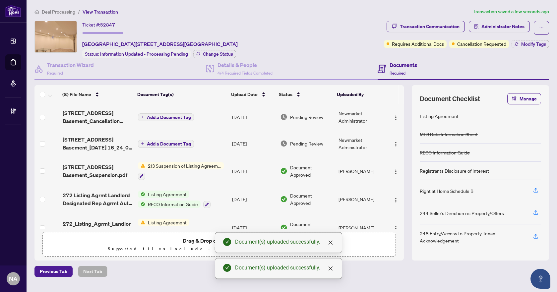
click at [181, 140] on button "Add a Document Tag" at bounding box center [166, 144] width 56 height 8
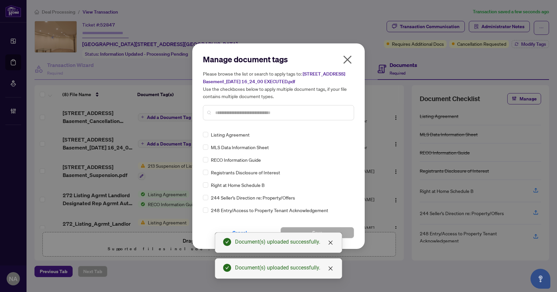
click at [240, 112] on input "text" at bounding box center [281, 112] width 133 height 7
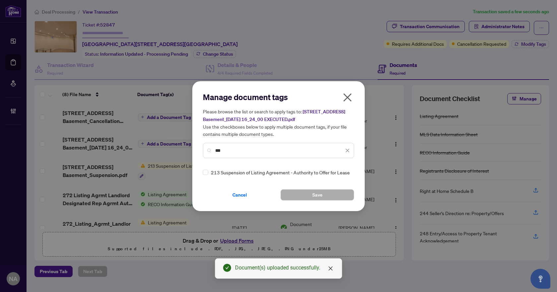
type input "***"
click at [201, 171] on div "Manage document tags Please browse the list or search to apply tags to: 27 Grov…" at bounding box center [278, 146] width 172 height 130
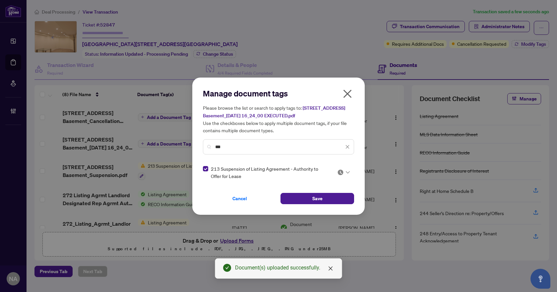
click at [342, 175] on img at bounding box center [340, 172] width 7 height 7
click at [322, 206] on div "Approved" at bounding box center [323, 204] width 42 height 7
click at [319, 202] on span "Save" at bounding box center [317, 198] width 10 height 11
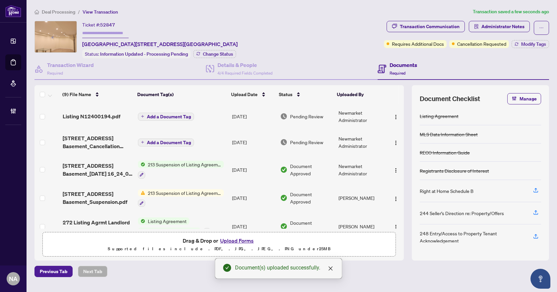
click at [156, 143] on span "Add a Document Tag" at bounding box center [169, 142] width 44 height 5
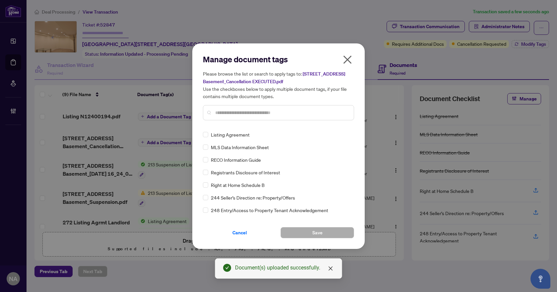
click at [225, 112] on input "text" at bounding box center [281, 112] width 133 height 7
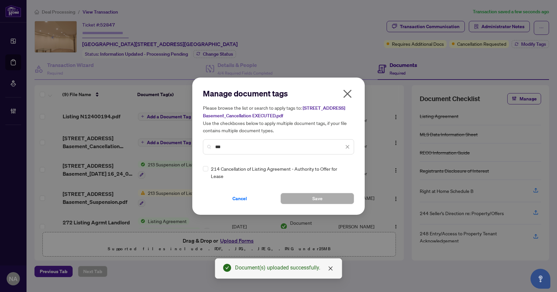
type input "***"
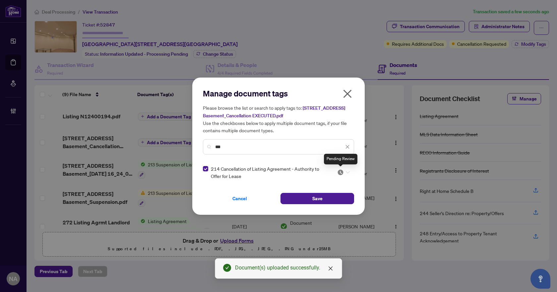
click at [342, 174] on img at bounding box center [340, 172] width 7 height 7
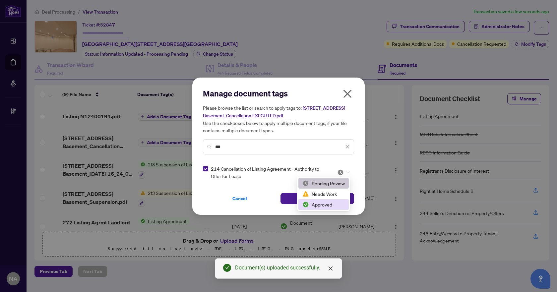
click at [331, 205] on div "Approved" at bounding box center [323, 204] width 42 height 7
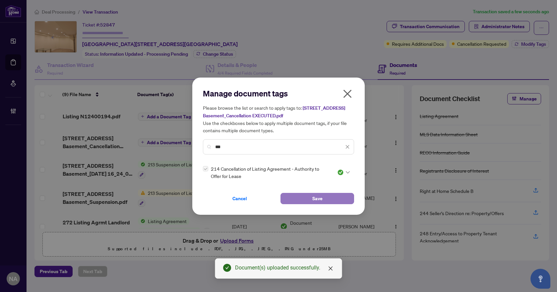
click at [311, 196] on button "Save" at bounding box center [317, 198] width 74 height 11
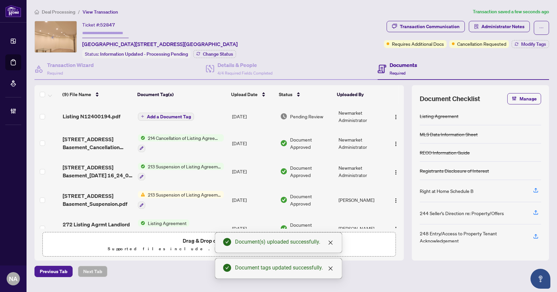
click at [170, 117] on span "Add a Document Tag" at bounding box center [169, 116] width 44 height 5
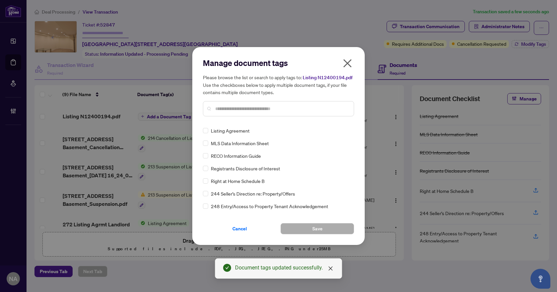
click at [233, 106] on input "text" at bounding box center [281, 108] width 133 height 7
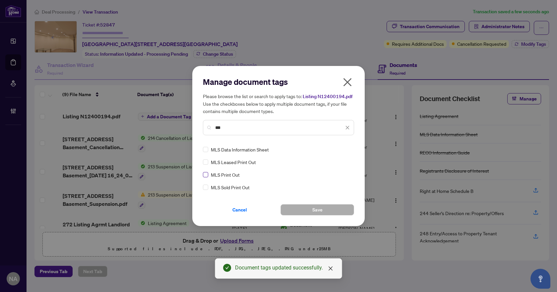
type input "***"
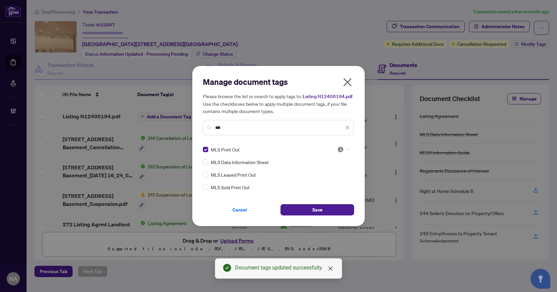
click at [344, 148] on div at bounding box center [343, 149] width 13 height 7
click at [323, 181] on div "Approved" at bounding box center [323, 181] width 42 height 7
click at [312, 208] on span "Save" at bounding box center [317, 209] width 10 height 11
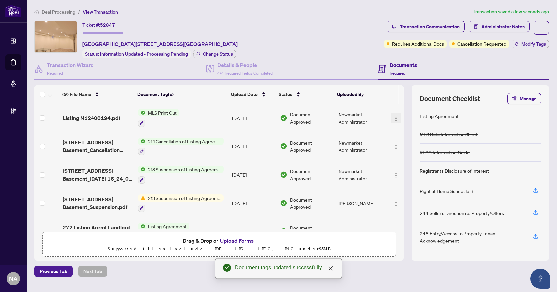
click at [393, 116] on img "button" at bounding box center [395, 118] width 5 height 5
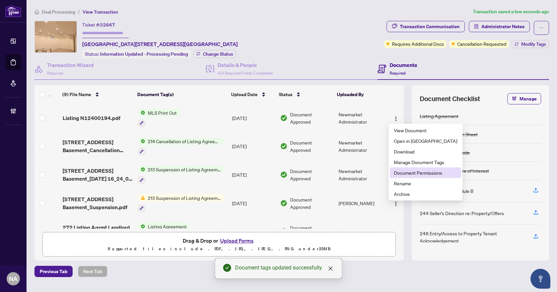
click at [417, 170] on span "Document Permissions" at bounding box center [425, 172] width 63 height 7
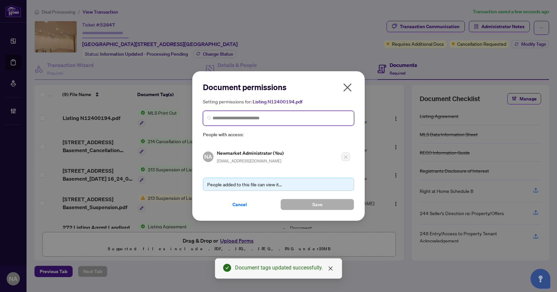
click at [280, 117] on input "search" at bounding box center [280, 118] width 137 height 7
type input "******"
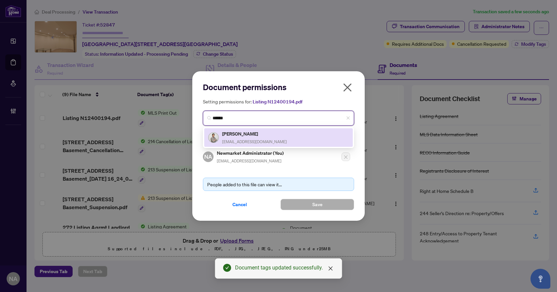
click at [269, 132] on h5 "Hooman Abedan-Pourkoushki" at bounding box center [254, 134] width 65 height 8
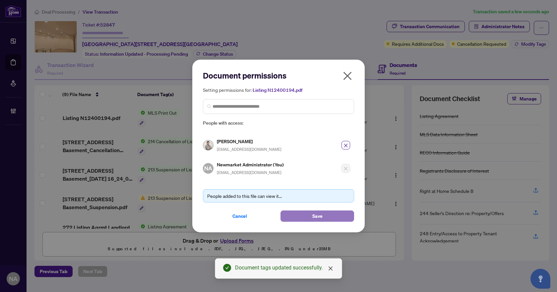
click at [317, 215] on span "Save" at bounding box center [317, 216] width 10 height 11
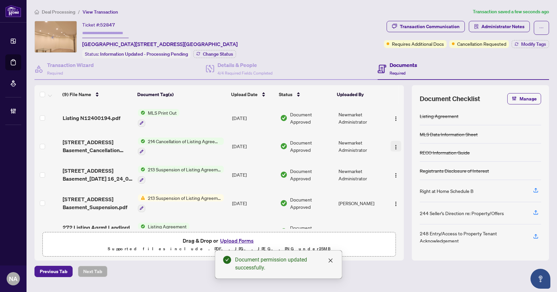
click at [393, 144] on img "button" at bounding box center [395, 146] width 5 height 5
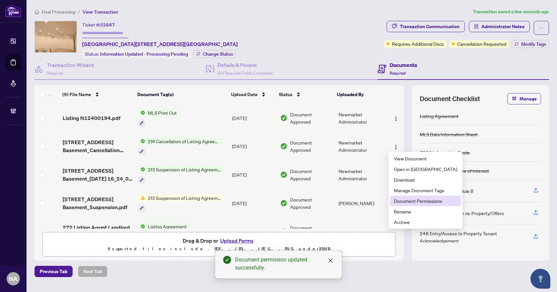
click at [409, 203] on span "Document Permissions" at bounding box center [425, 200] width 63 height 7
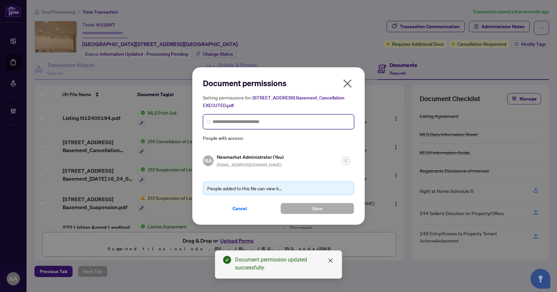
click at [240, 121] on input "search" at bounding box center [280, 121] width 137 height 7
paste input "******"
type input "******"
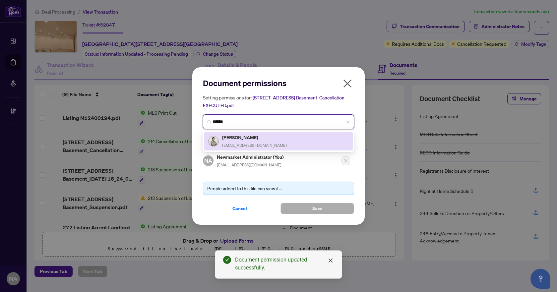
click at [260, 143] on span "hoomanabedan@gmail.com" at bounding box center [254, 145] width 65 height 5
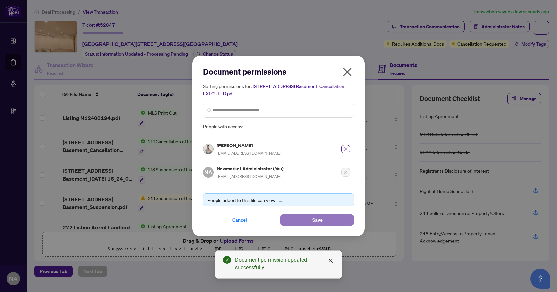
click at [308, 217] on button "Save" at bounding box center [317, 219] width 74 height 11
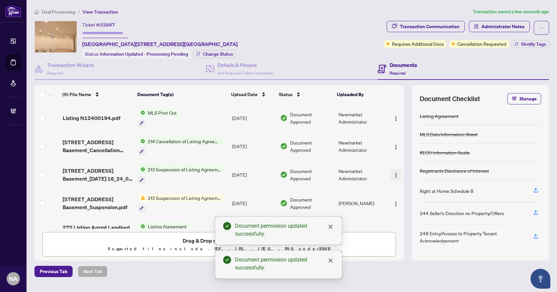
click at [393, 176] on img "button" at bounding box center [395, 175] width 5 height 5
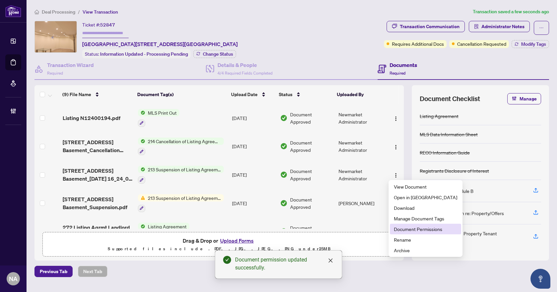
click at [419, 230] on span "Document Permissions" at bounding box center [425, 228] width 63 height 7
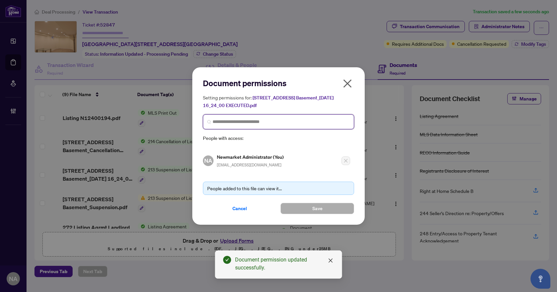
click at [288, 121] on input "search" at bounding box center [280, 121] width 137 height 7
paste input "******"
type input "******"
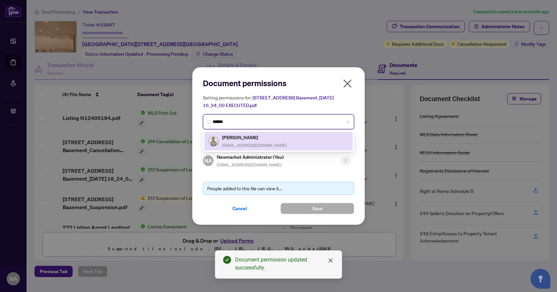
click at [252, 140] on h5 "Hooman Abedan-Pourkoushki" at bounding box center [254, 138] width 65 height 8
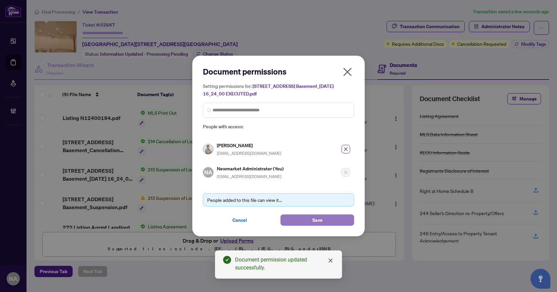
click at [307, 218] on button "Save" at bounding box center [317, 219] width 74 height 11
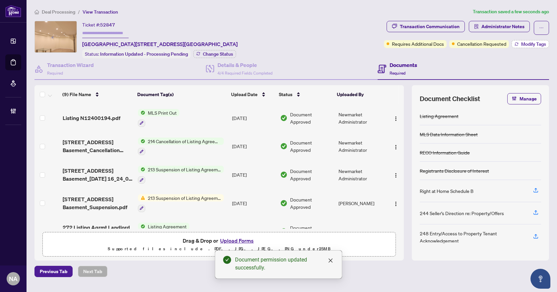
click at [525, 44] on span "Modify Tags" at bounding box center [533, 44] width 25 height 5
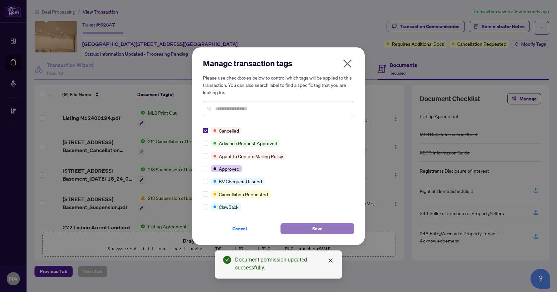
click at [336, 230] on button "Save" at bounding box center [317, 228] width 74 height 11
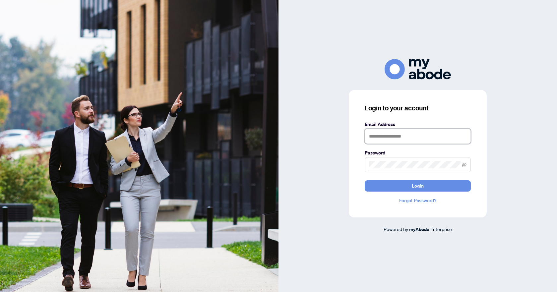
type input "**********"
click at [401, 186] on button "Login" at bounding box center [417, 185] width 106 height 11
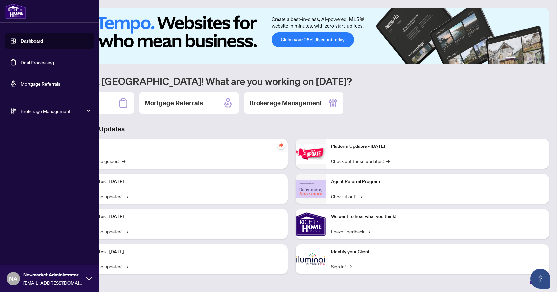
click at [19, 111] on div "Brokerage Management" at bounding box center [49, 111] width 89 height 16
click at [19, 158] on link "Manage Agents" at bounding box center [30, 159] width 33 height 6
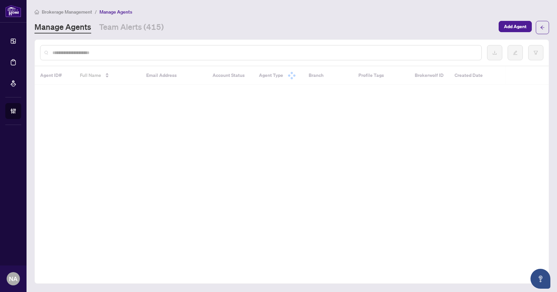
click at [154, 49] on input "text" at bounding box center [263, 52] width 423 height 7
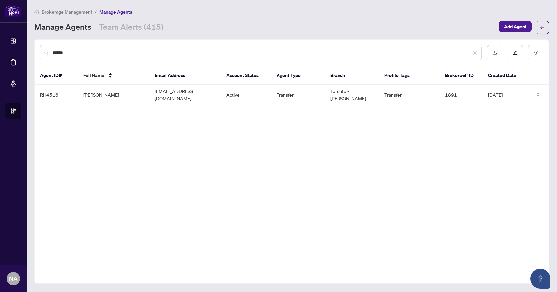
type input "******"
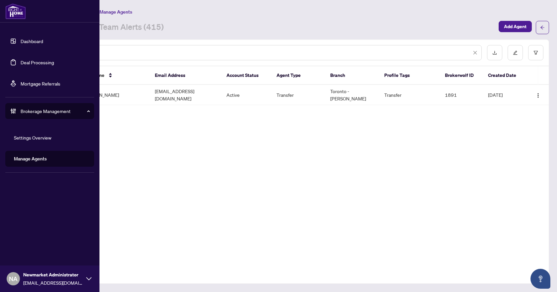
click at [21, 62] on link "Deal Processing" at bounding box center [37, 62] width 33 height 6
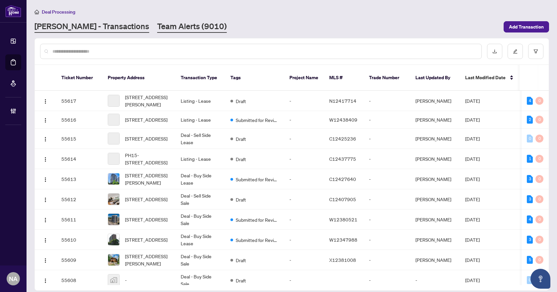
click at [157, 27] on link "Team Alerts (9010)" at bounding box center [192, 27] width 70 height 12
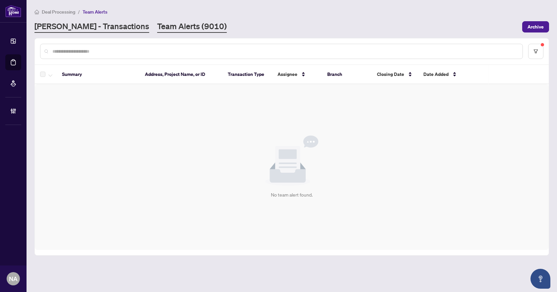
click at [86, 25] on link "[PERSON_NAME] - Transactions" at bounding box center [91, 27] width 115 height 12
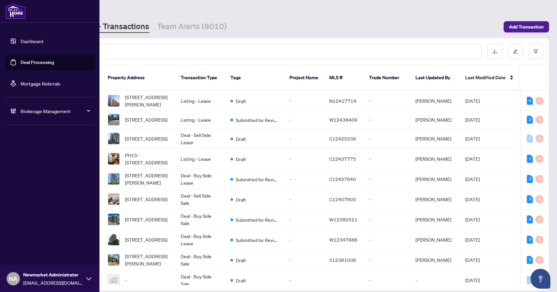
click at [26, 110] on span "Brokerage Management" at bounding box center [55, 110] width 69 height 7
click at [26, 159] on link "Manage Agents" at bounding box center [30, 159] width 33 height 6
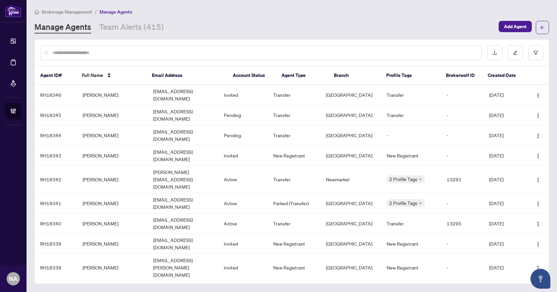
click at [144, 54] on input "text" at bounding box center [263, 52] width 423 height 7
paste input "********"
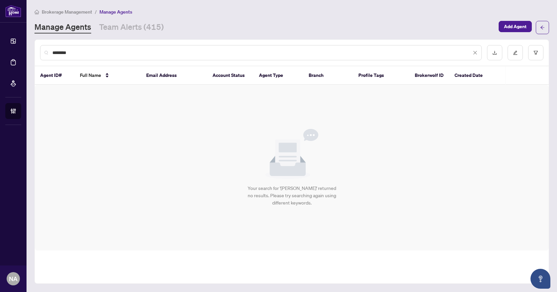
click at [142, 53] on input "********" at bounding box center [261, 52] width 419 height 7
paste input "***"
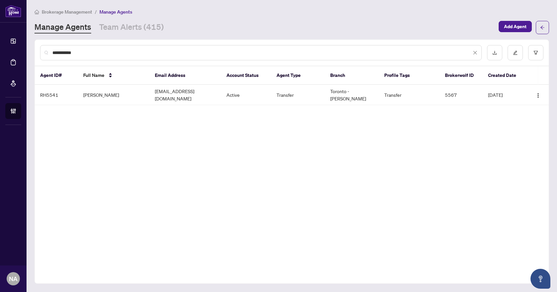
type input "**********"
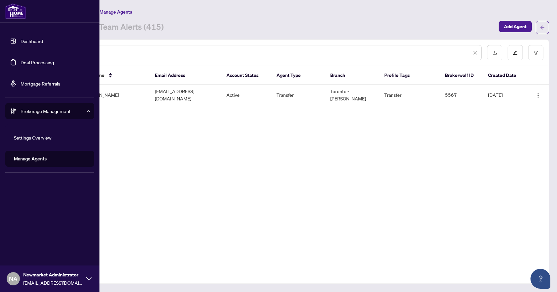
click at [21, 63] on link "Deal Processing" at bounding box center [37, 62] width 33 height 6
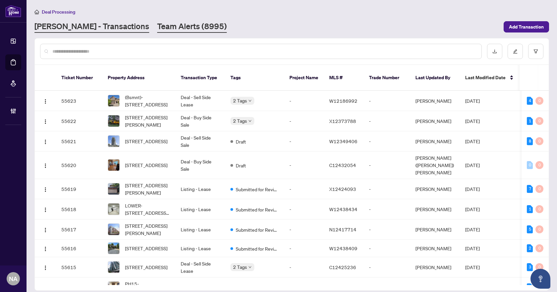
click at [157, 25] on link "Team Alerts (8995)" at bounding box center [192, 27] width 70 height 12
